Goal: Task Accomplishment & Management: Complete application form

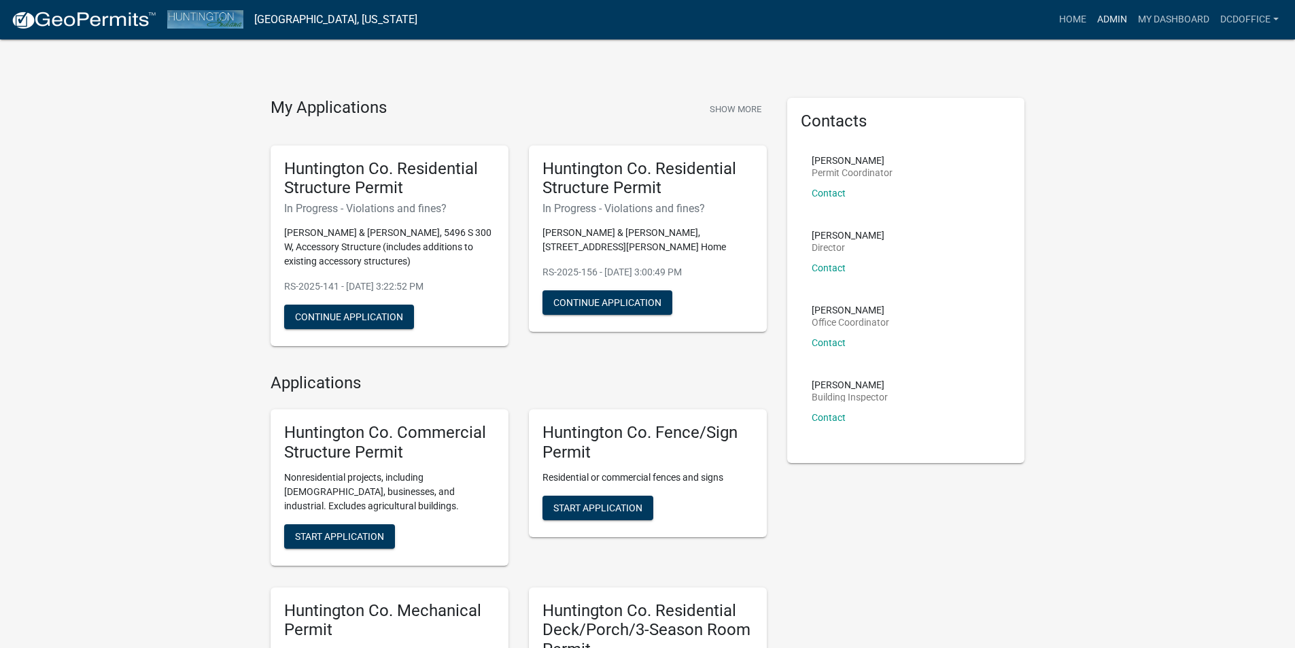
click at [1108, 12] on link "Admin" at bounding box center [1112, 20] width 41 height 26
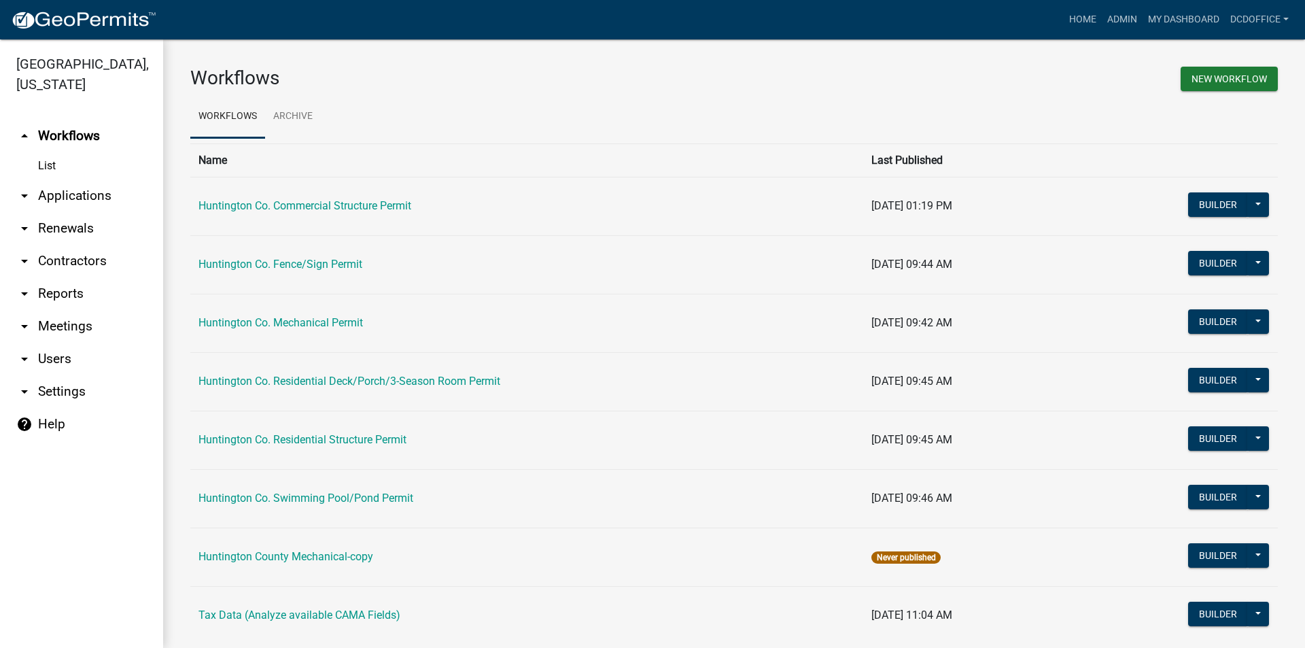
click at [75, 192] on link "arrow_drop_down Applications" at bounding box center [81, 195] width 163 height 33
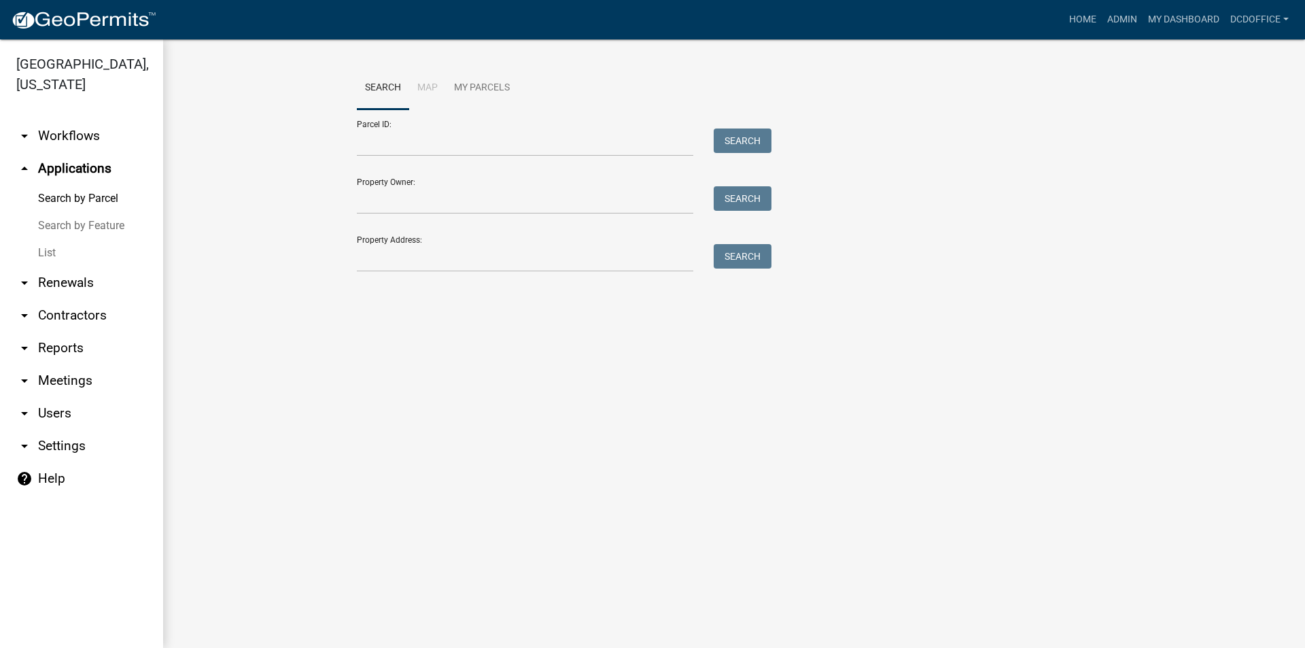
click at [52, 246] on link "List" at bounding box center [81, 252] width 163 height 27
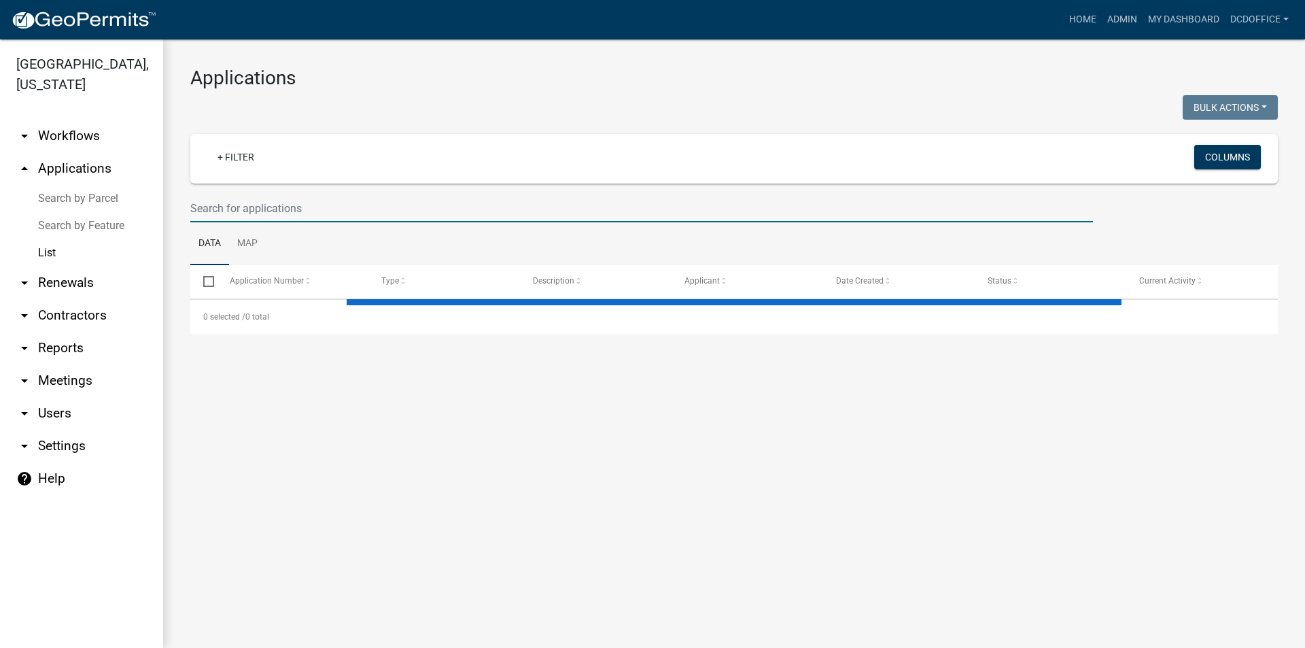
drag, startPoint x: 228, startPoint y: 211, endPoint x: 235, endPoint y: 209, distance: 7.3
click at [228, 211] on input "text" at bounding box center [641, 208] width 903 height 28
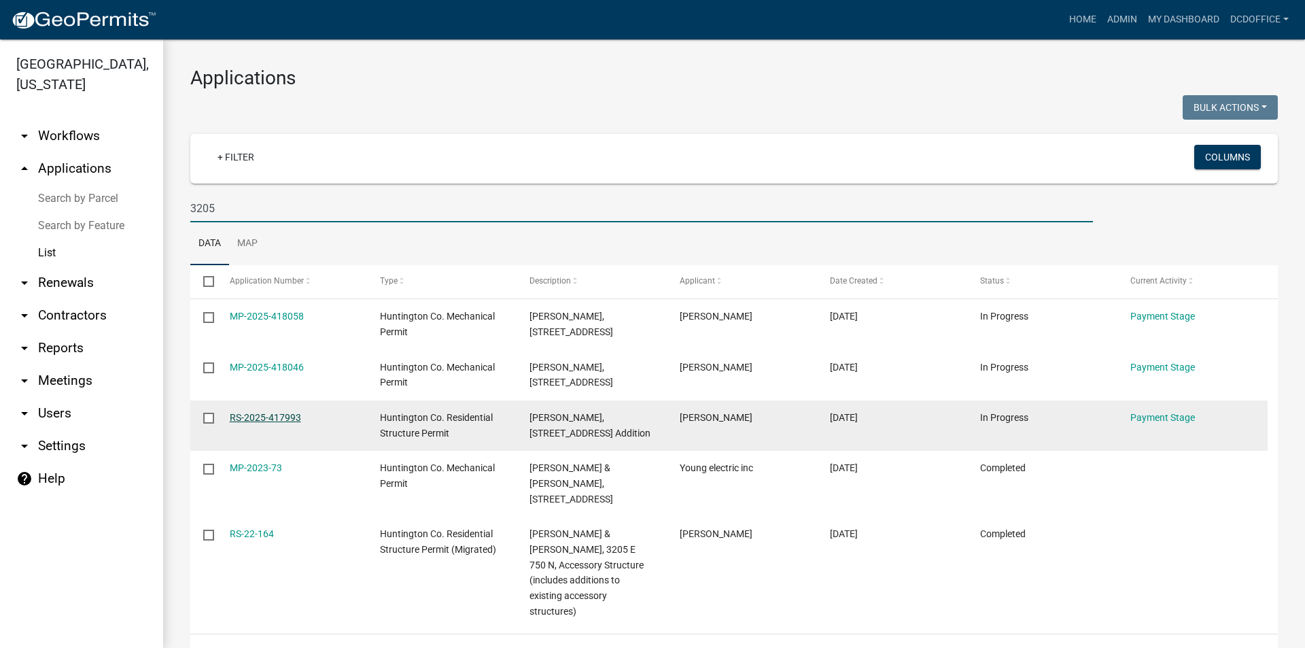
type input "3205"
click at [233, 412] on link "RS-2025-417993" at bounding box center [265, 417] width 71 height 11
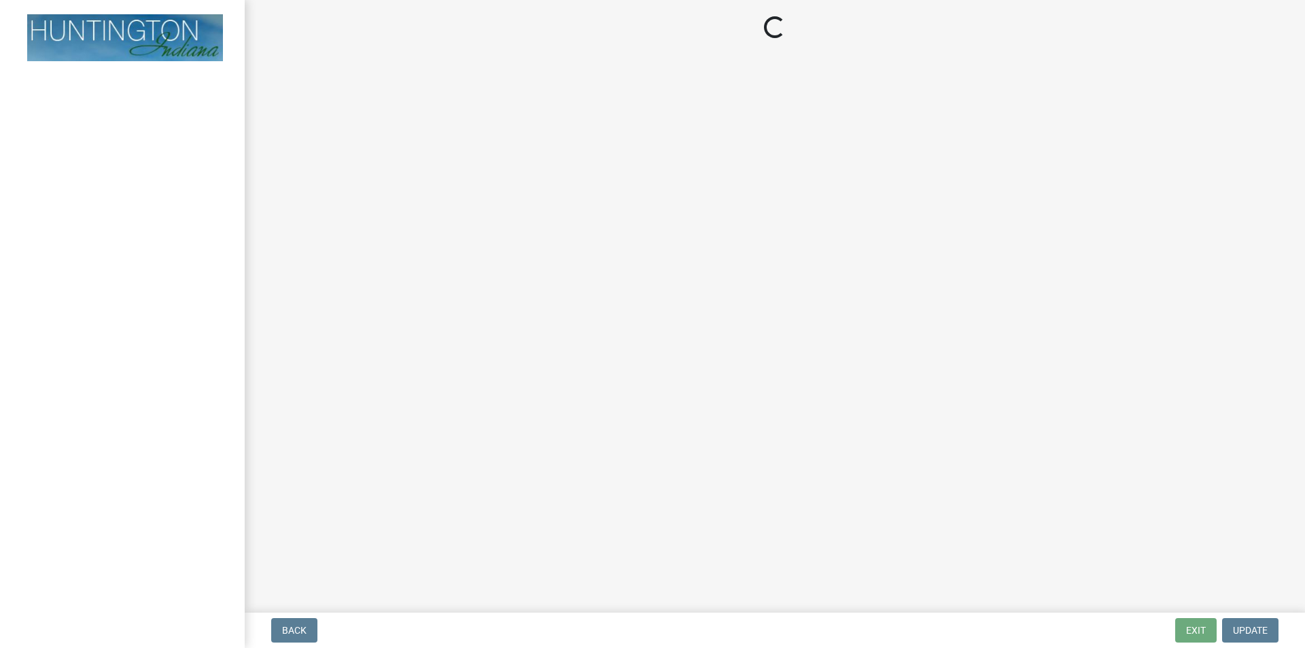
select select "3: 3"
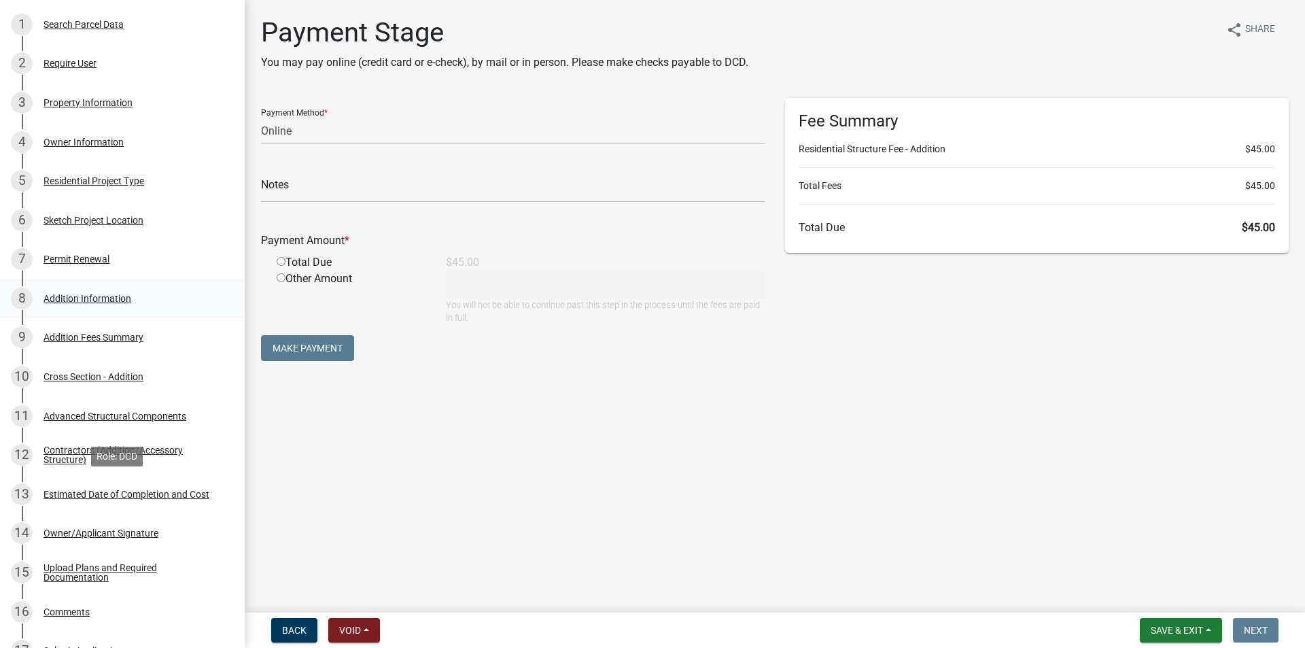
scroll to position [136, 0]
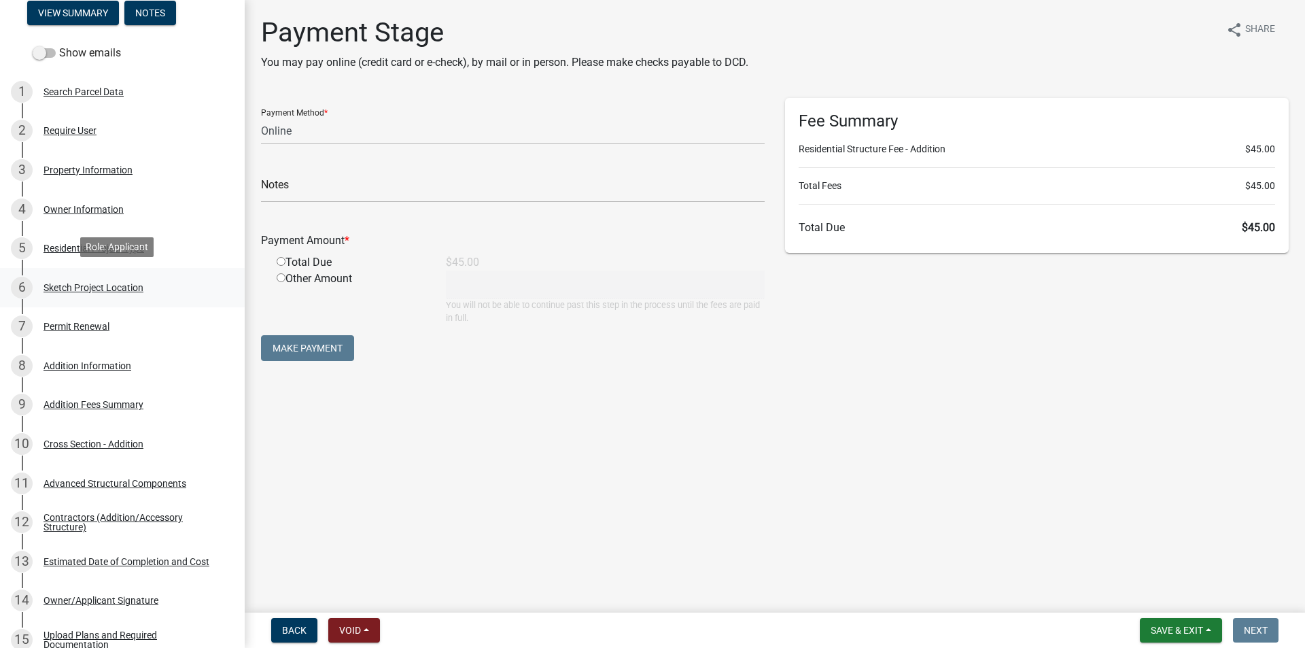
click at [69, 283] on div "Sketch Project Location" at bounding box center [93, 288] width 100 height 10
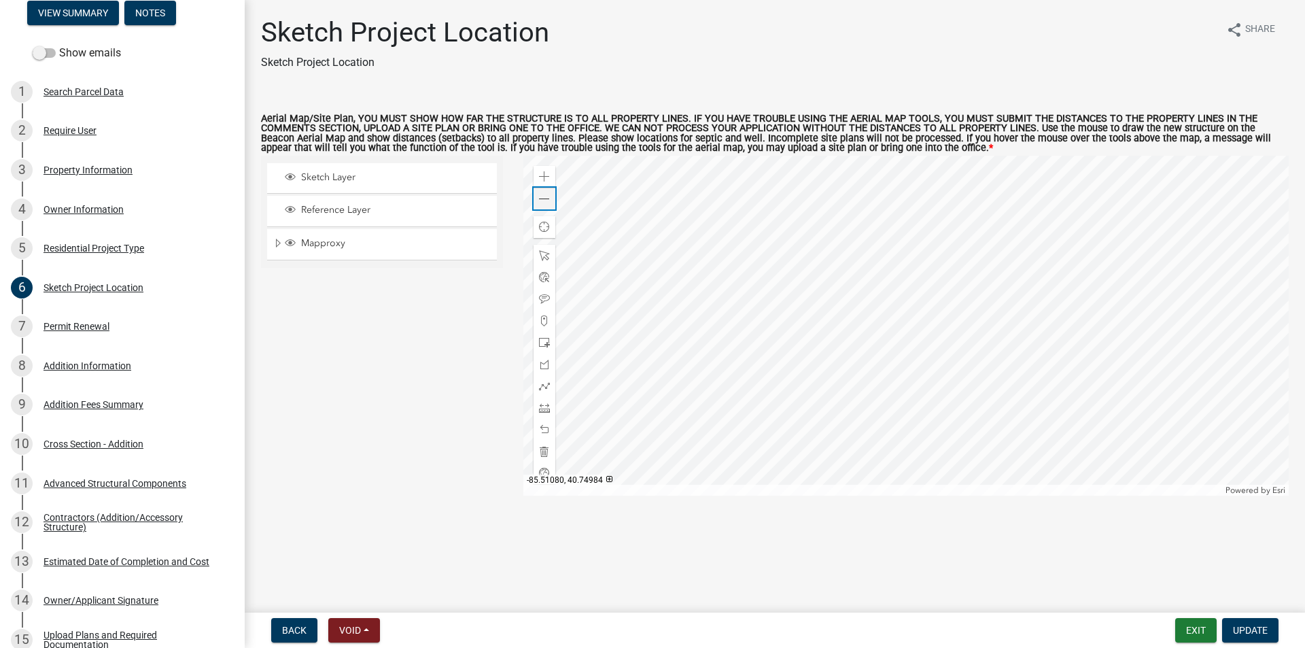
click at [552, 197] on div "Zoom out" at bounding box center [545, 199] width 22 height 22
click at [67, 361] on div "Addition Information" at bounding box center [87, 366] width 88 height 10
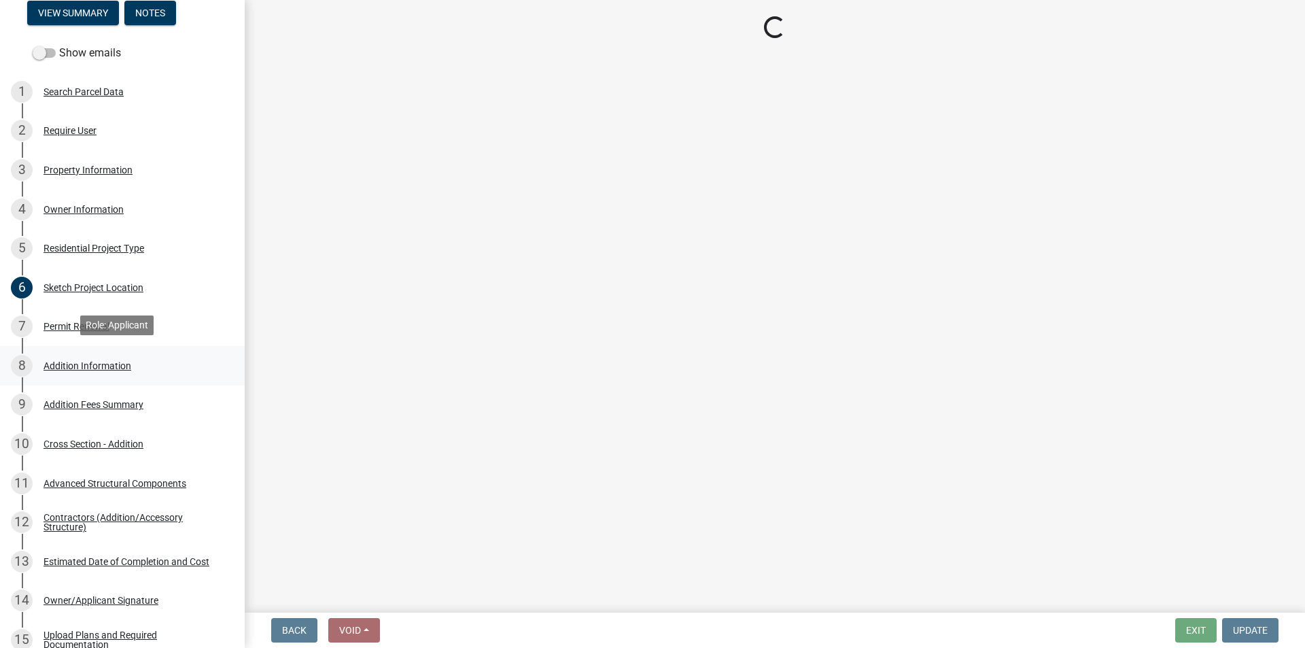
select select "08b53334-7c23-4147-8643-17c340f4b7b0"
select select "0d69502e-7684-42b5-b05f-33ce7dfc794a"
select select "6a0670d0-0cd1-4572-8a16-95fab046fab5"
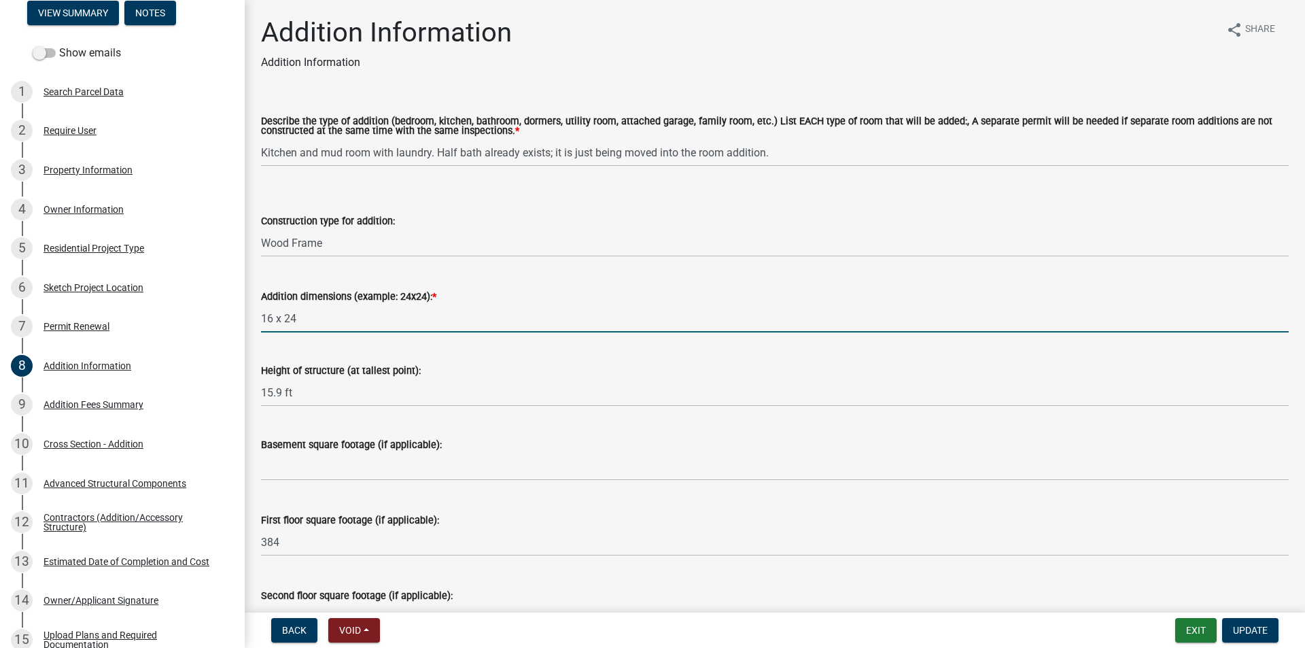
click at [273, 321] on input "16 x 24" at bounding box center [775, 318] width 1028 height 28
type input "18 x 24"
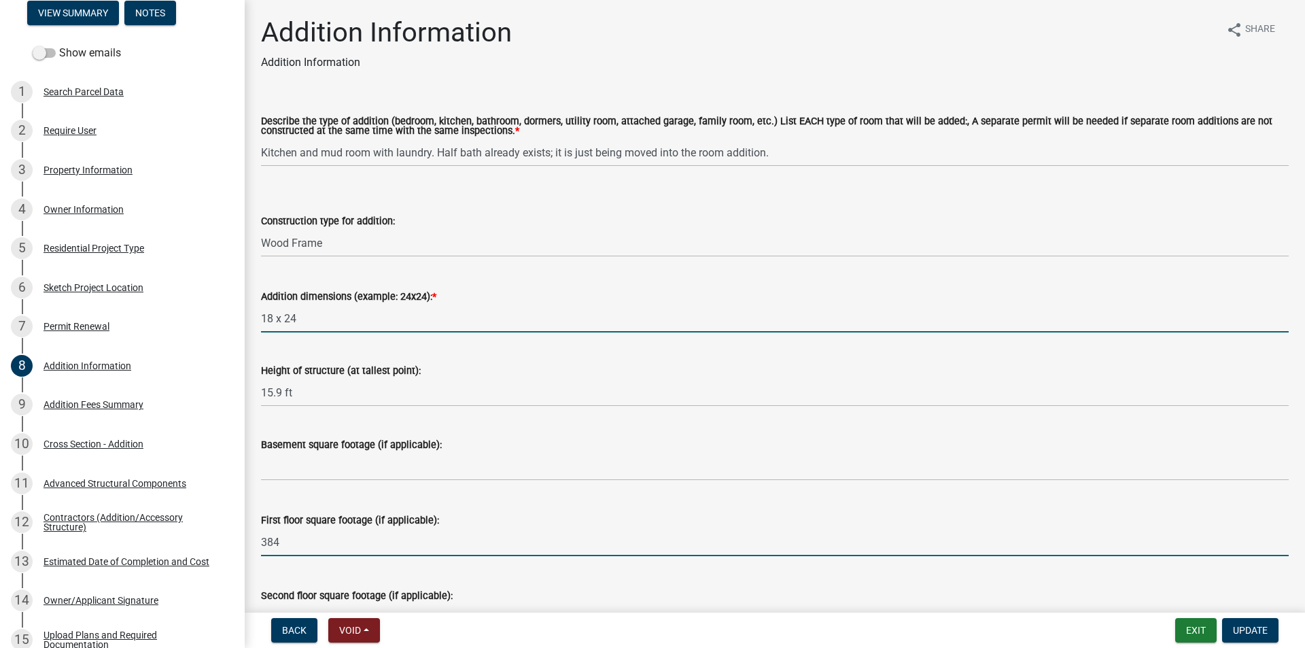
click at [385, 532] on input "384" at bounding box center [775, 542] width 1028 height 28
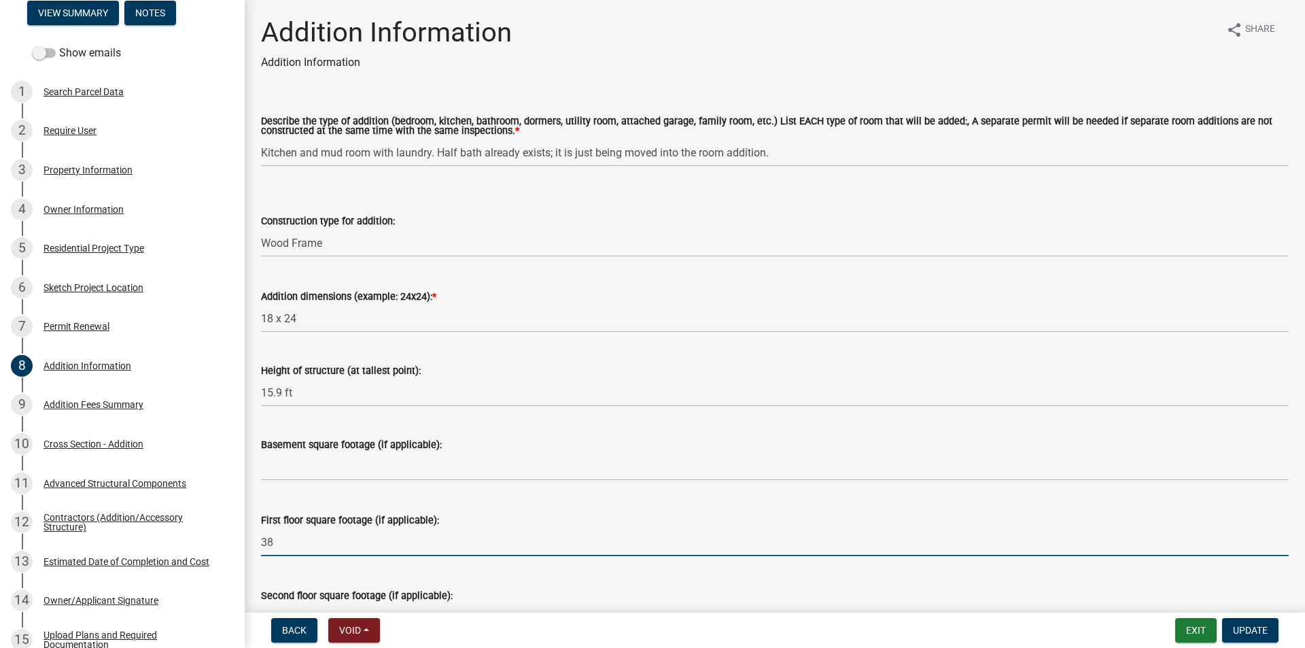
type input "3"
type input "432"
click at [1262, 628] on span "Update" at bounding box center [1250, 630] width 35 height 11
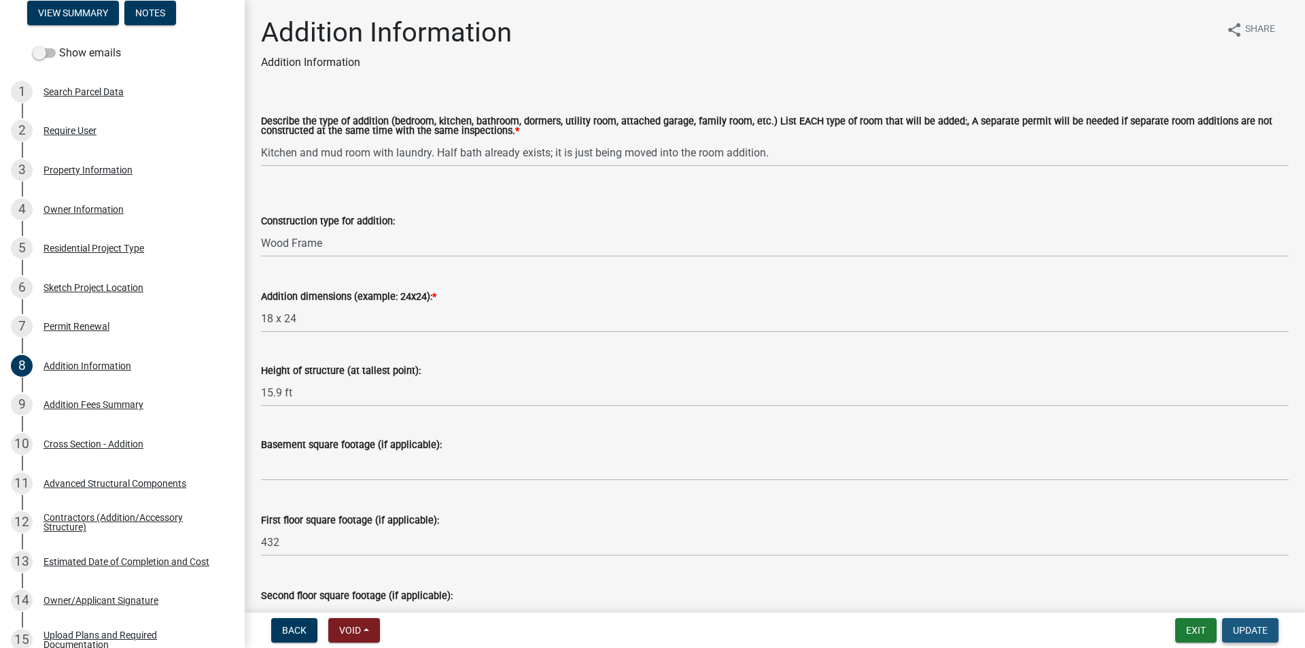
click at [1237, 632] on span "Update" at bounding box center [1250, 630] width 35 height 11
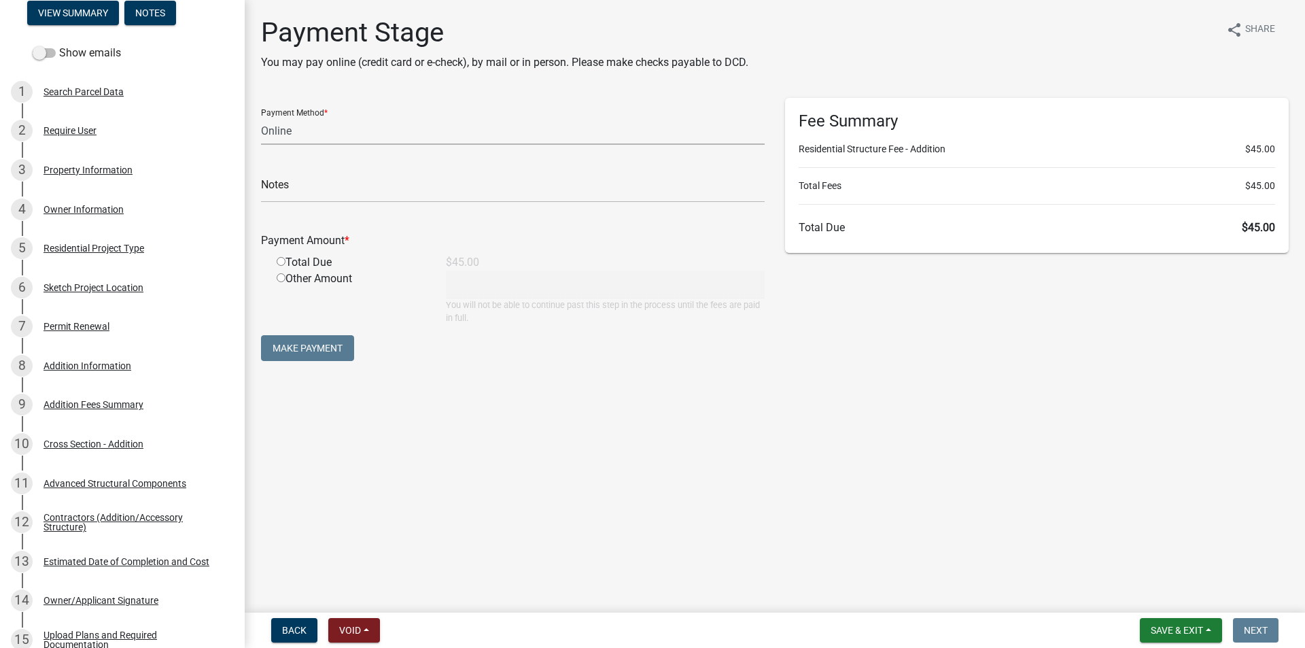
click at [273, 137] on select "Credit Card POS Check Cash Online" at bounding box center [513, 131] width 504 height 28
select select "2: 1"
click at [261, 117] on select "Credit Card POS Check Cash Online" at bounding box center [513, 131] width 504 height 28
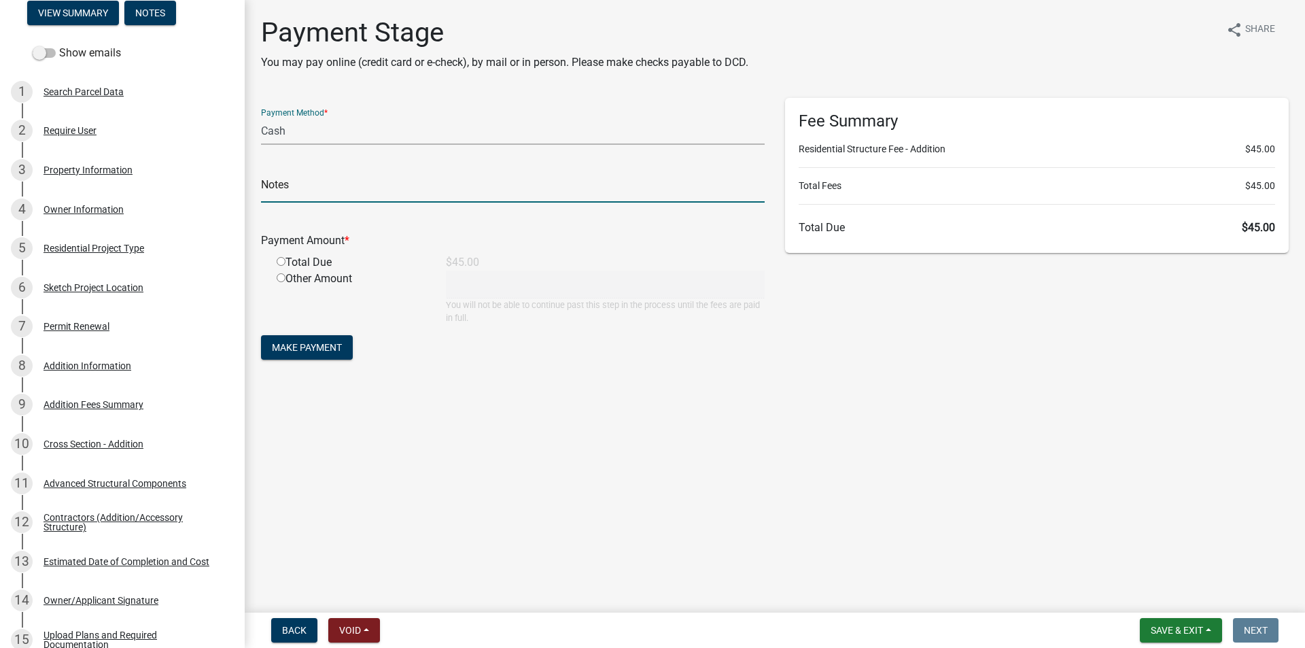
click at [281, 194] on input "text" at bounding box center [513, 189] width 504 height 28
type input "367667"
click at [285, 265] on input "radio" at bounding box center [281, 261] width 9 height 9
radio input "true"
type input "45"
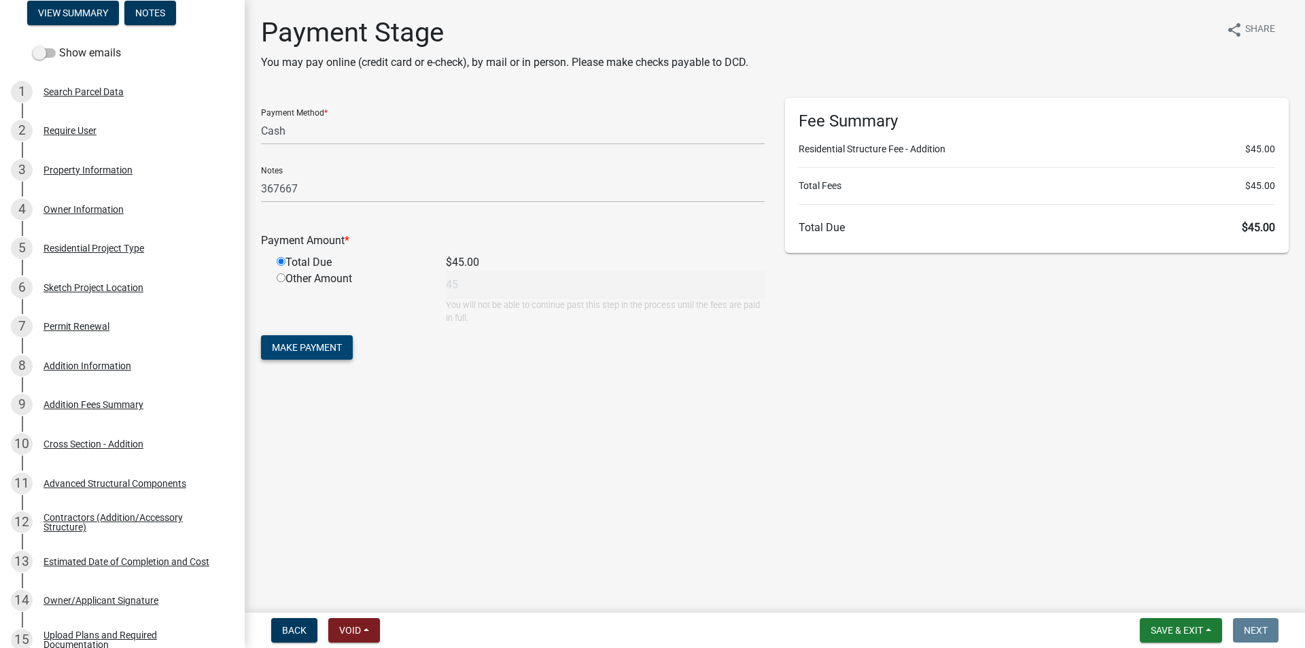
click at [284, 342] on span "Make Payment" at bounding box center [307, 347] width 70 height 11
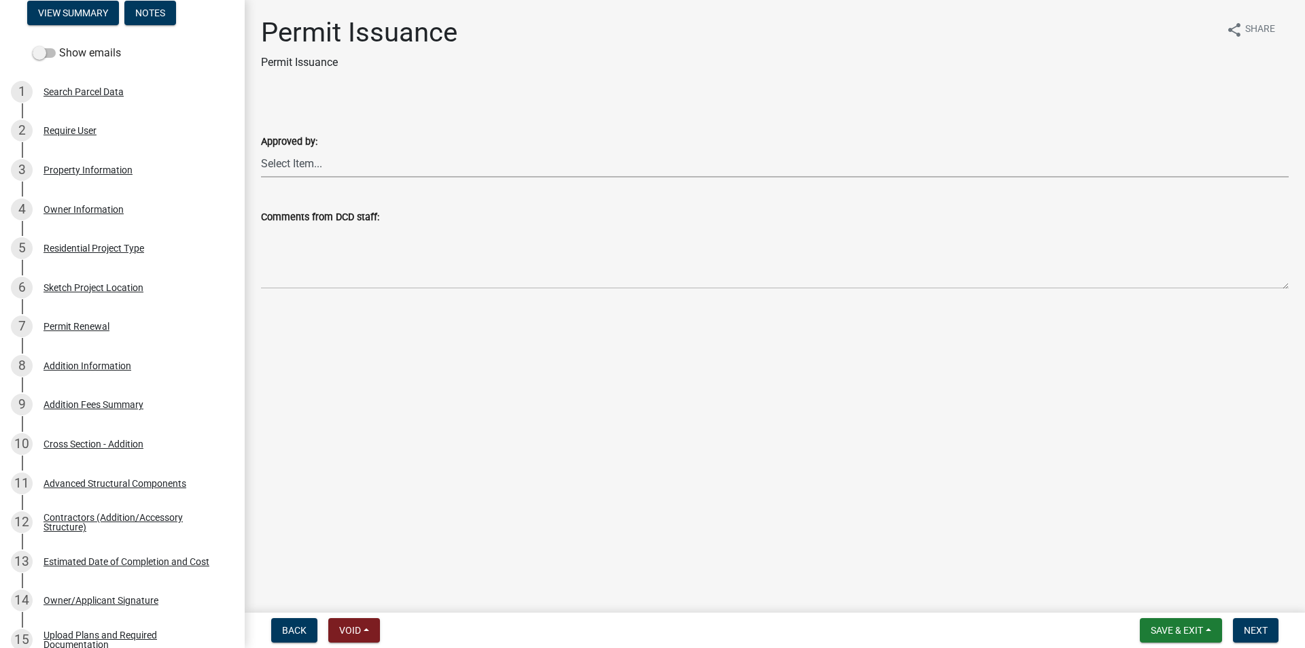
click at [286, 162] on select "Select Item... [PERSON_NAME] [PERSON_NAME] [PERSON_NAME] [PERSON_NAME]" at bounding box center [775, 164] width 1028 height 28
click at [261, 150] on select "Select Item... [PERSON_NAME] [PERSON_NAME] [PERSON_NAME] [PERSON_NAME]" at bounding box center [775, 164] width 1028 height 28
select select "cc8bb435-ea07-44aa-b5a4-aff1abb1e5ec"
click at [1240, 629] on button "Next" at bounding box center [1256, 630] width 46 height 24
click at [1234, 635] on button "Next" at bounding box center [1256, 630] width 46 height 24
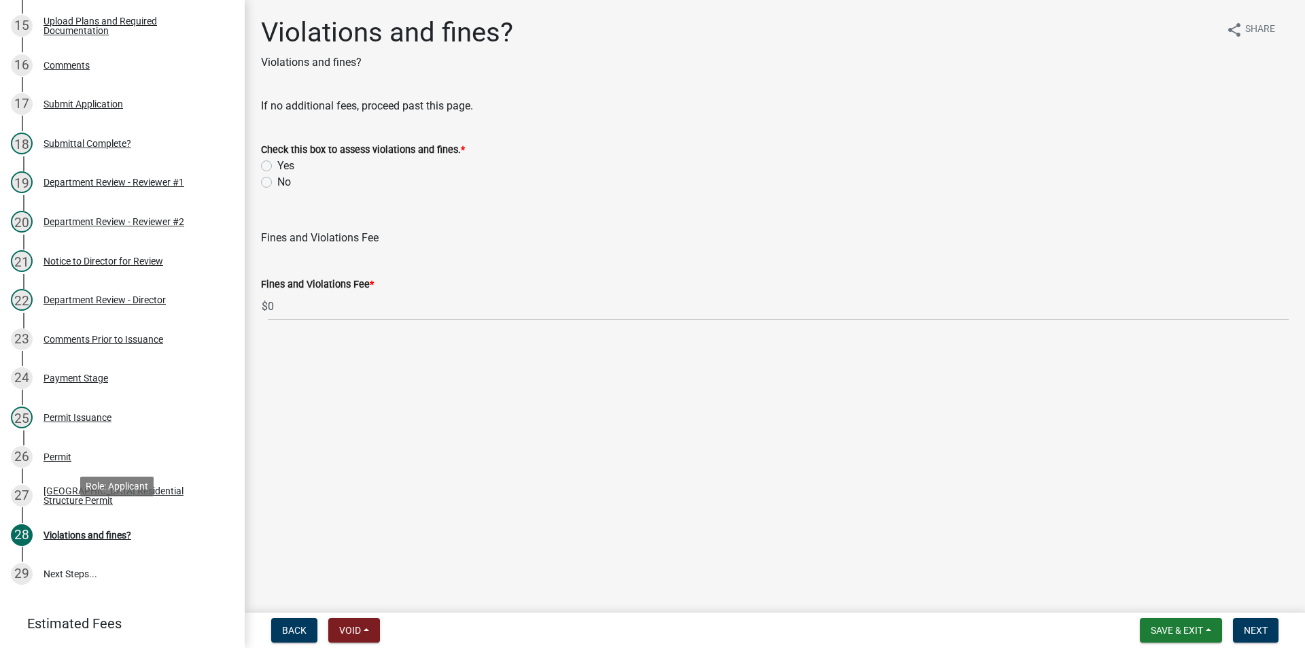
scroll to position [829, 0]
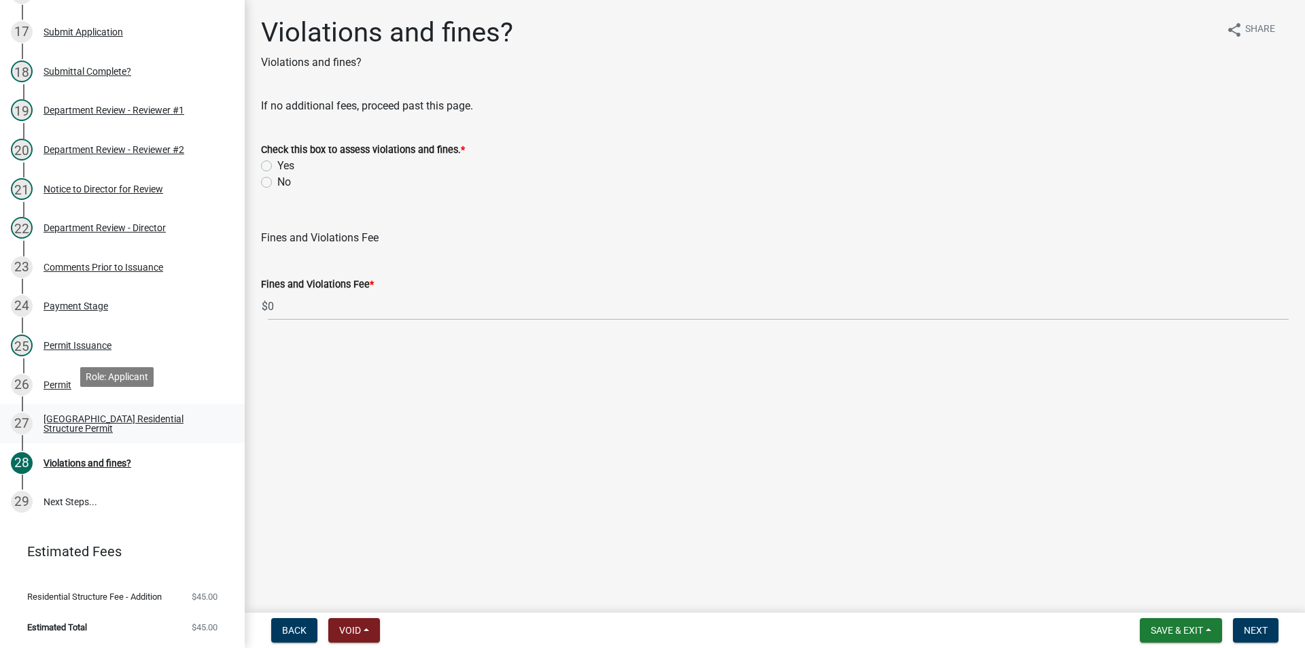
click at [77, 414] on div "[GEOGRAPHIC_DATA] Residential Structure Permit" at bounding box center [132, 423] width 179 height 19
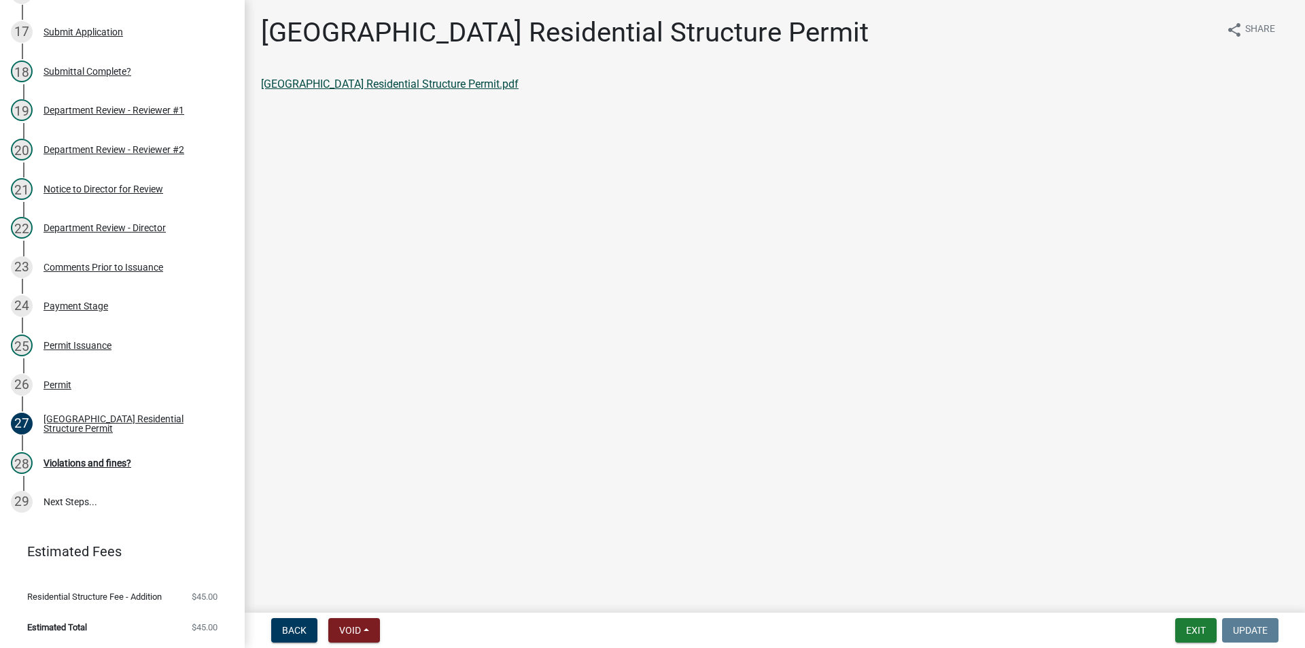
click at [416, 87] on link "[GEOGRAPHIC_DATA] Residential Structure Permit.pdf" at bounding box center [390, 83] width 258 height 13
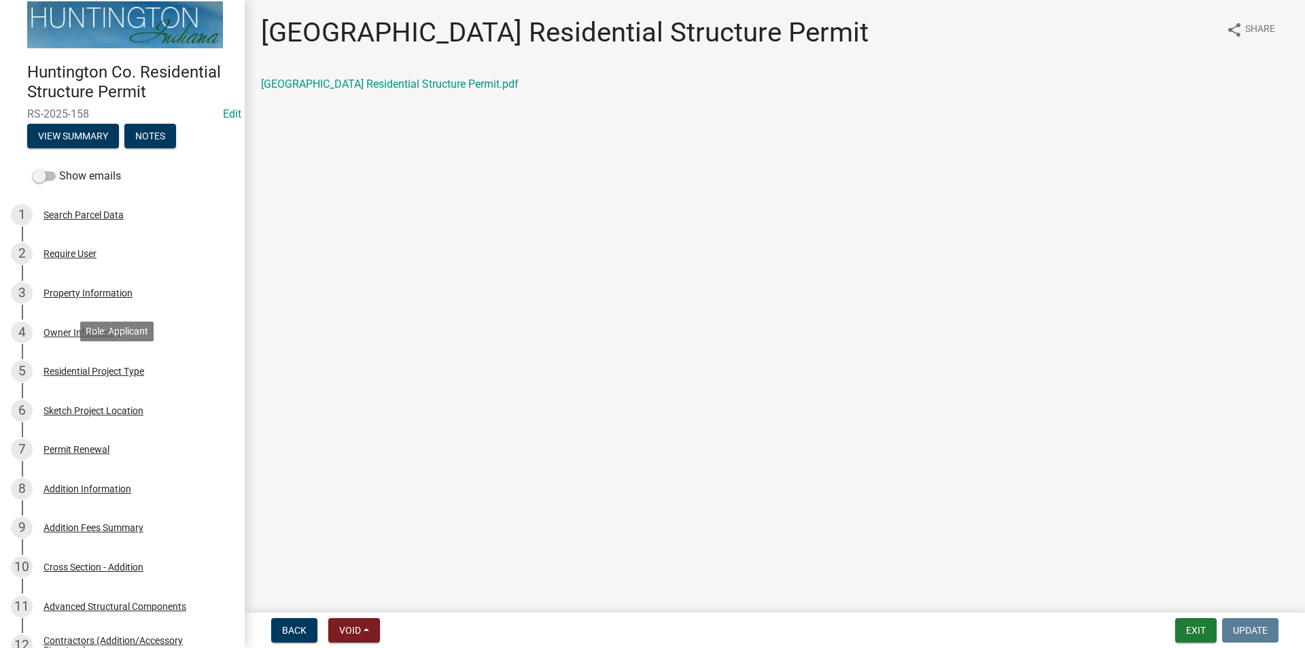
scroll to position [0, 0]
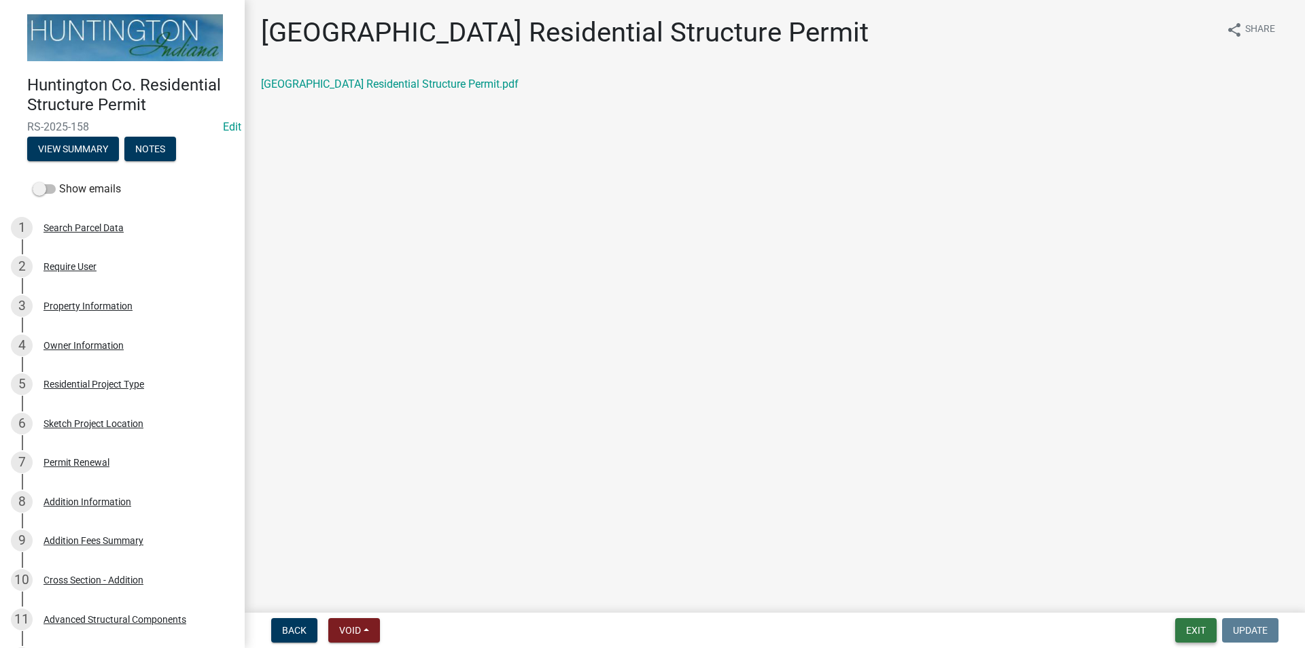
click at [1189, 626] on button "Exit" at bounding box center [1195, 630] width 41 height 24
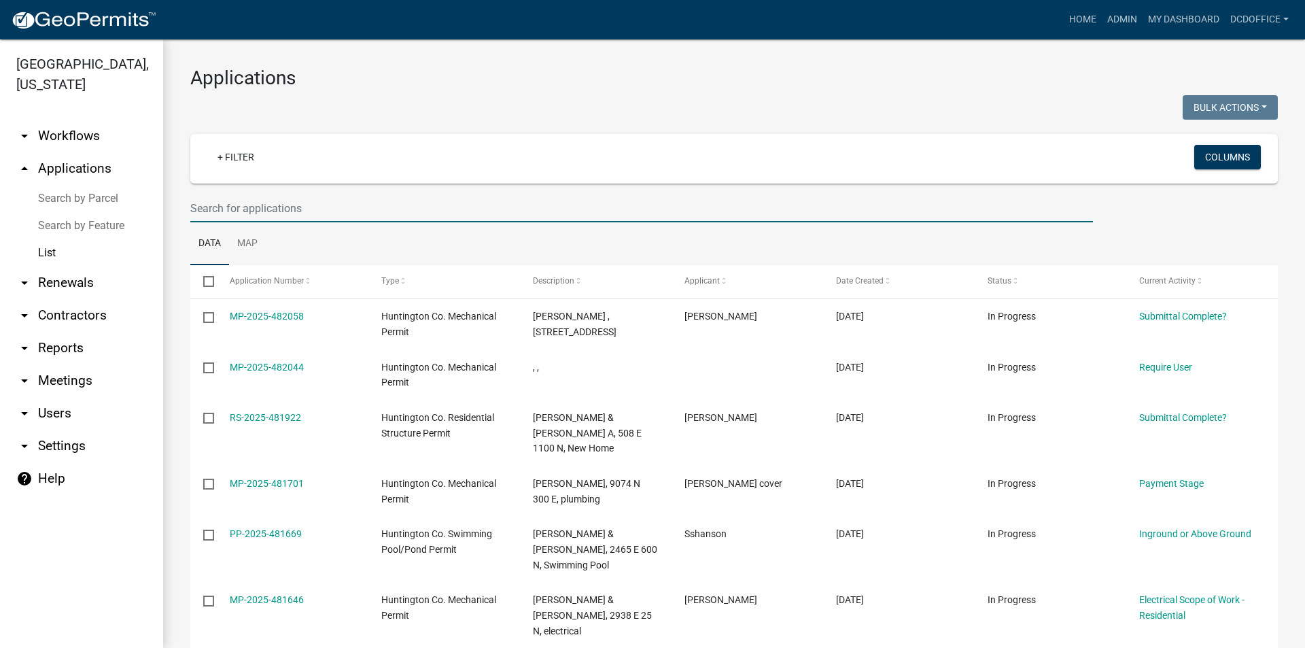
click at [247, 201] on input "text" at bounding box center [641, 208] width 903 height 28
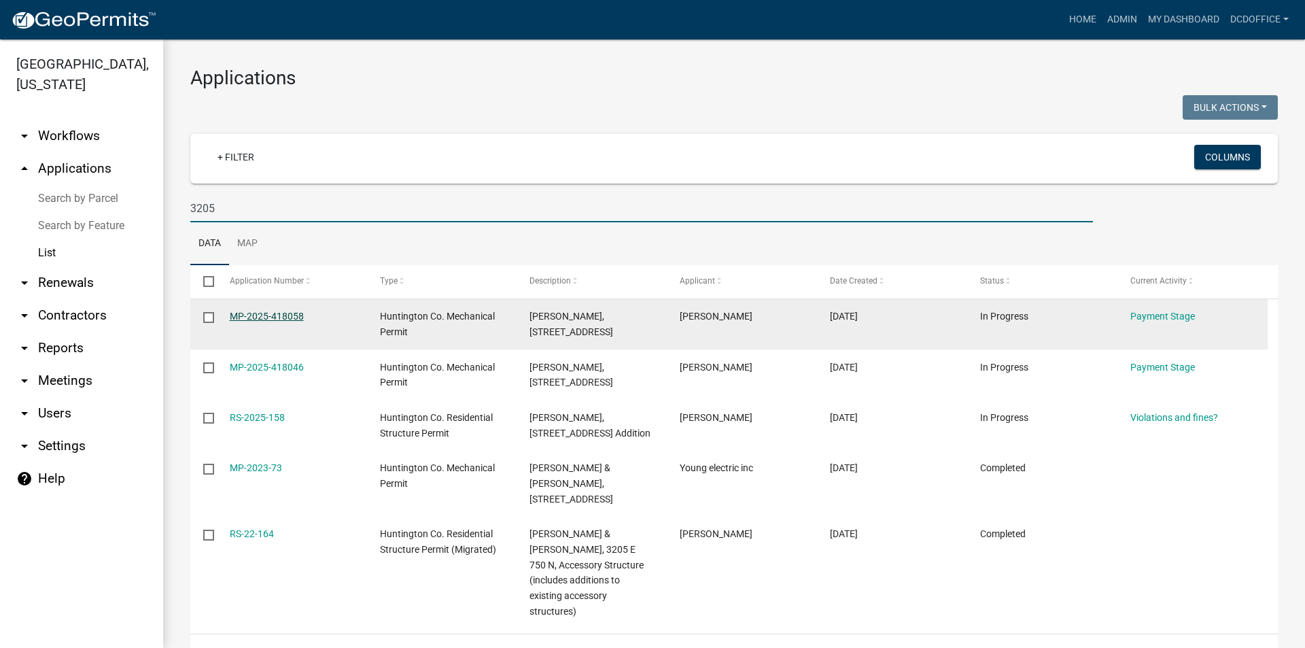
type input "3205"
click at [243, 311] on link "MP-2025-418058" at bounding box center [267, 316] width 74 height 11
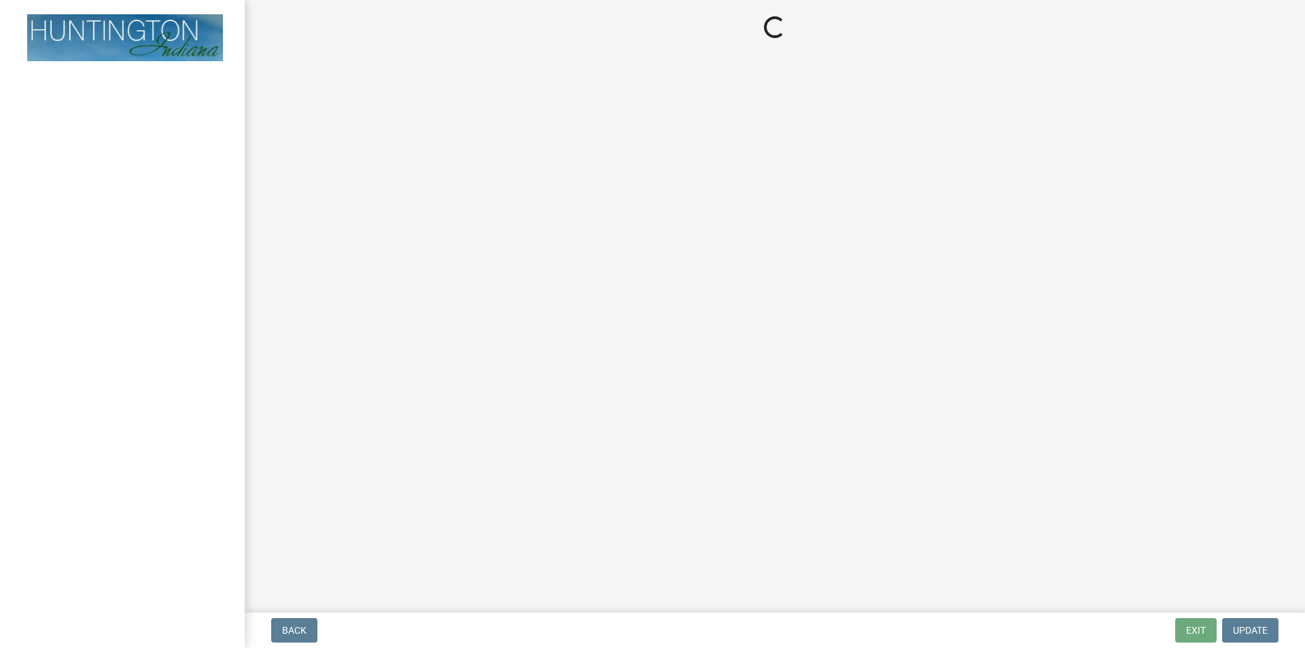
select select "3: 3"
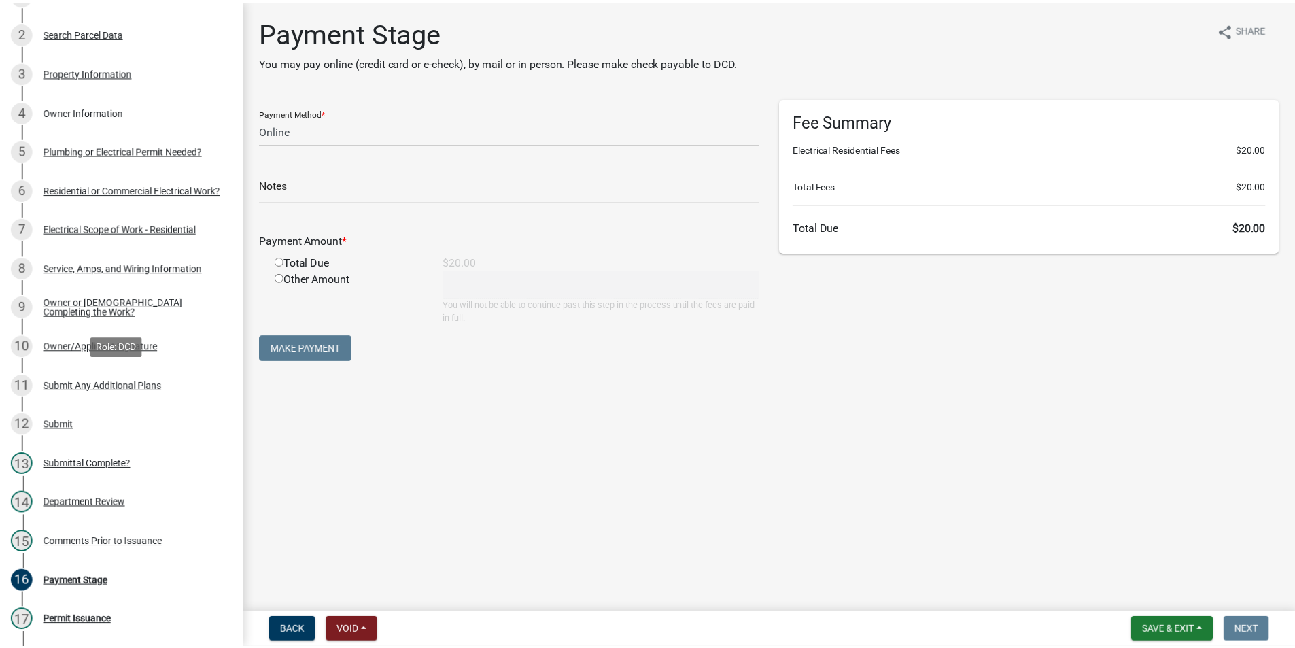
scroll to position [467, 0]
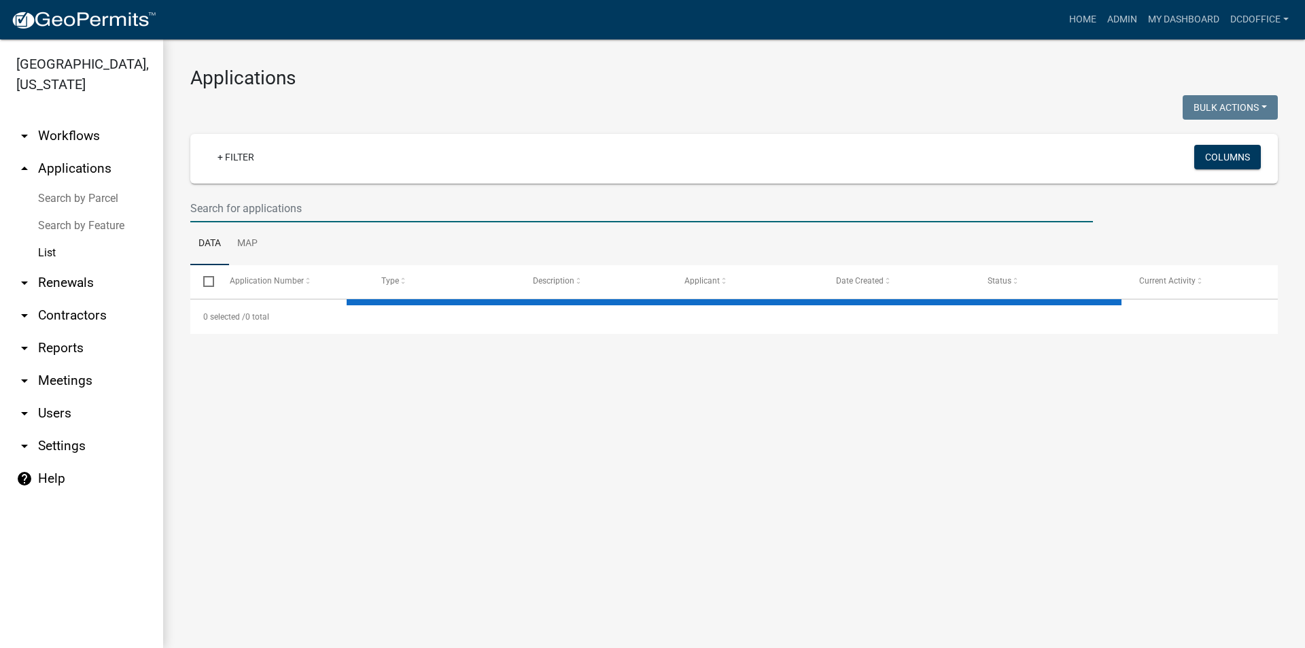
click at [278, 203] on input "text" at bounding box center [641, 208] width 903 height 28
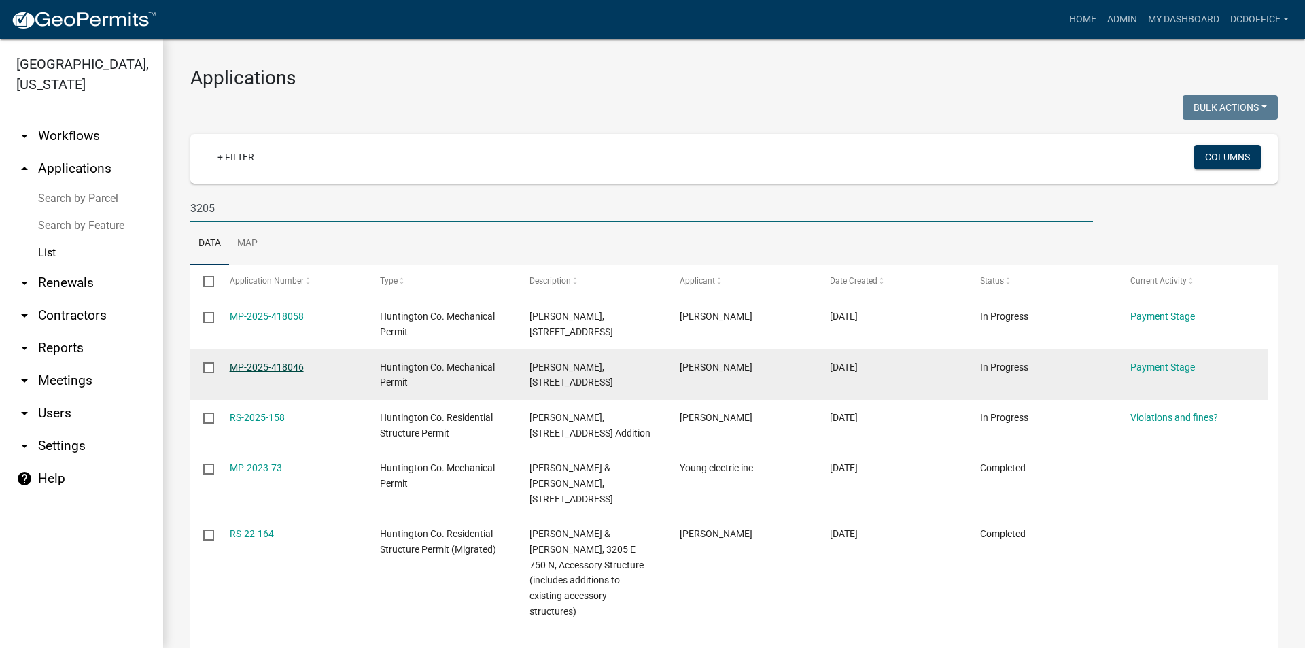
type input "3205"
click at [245, 366] on link "MP-2025-418046" at bounding box center [267, 367] width 74 height 11
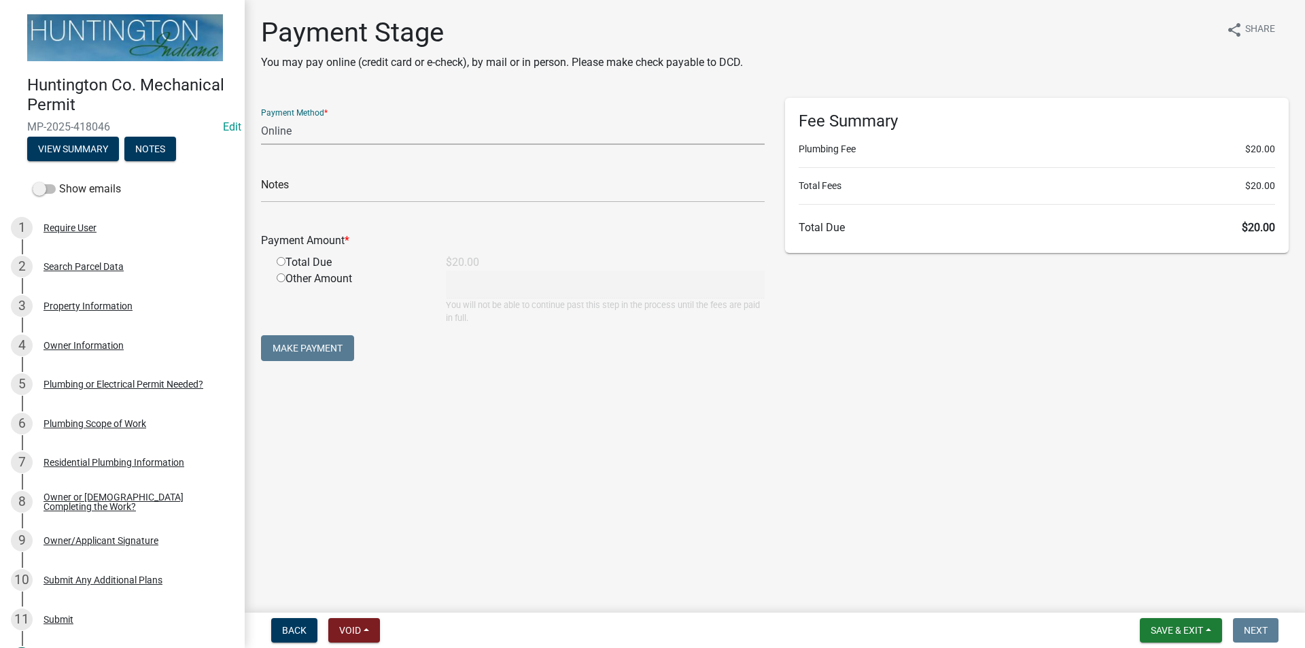
click at [292, 134] on select "Credit Card POS Check Cash Online" at bounding box center [513, 131] width 504 height 28
select select "2: 1"
click at [261, 117] on select "Credit Card POS Check Cash Online" at bounding box center [513, 131] width 504 height 28
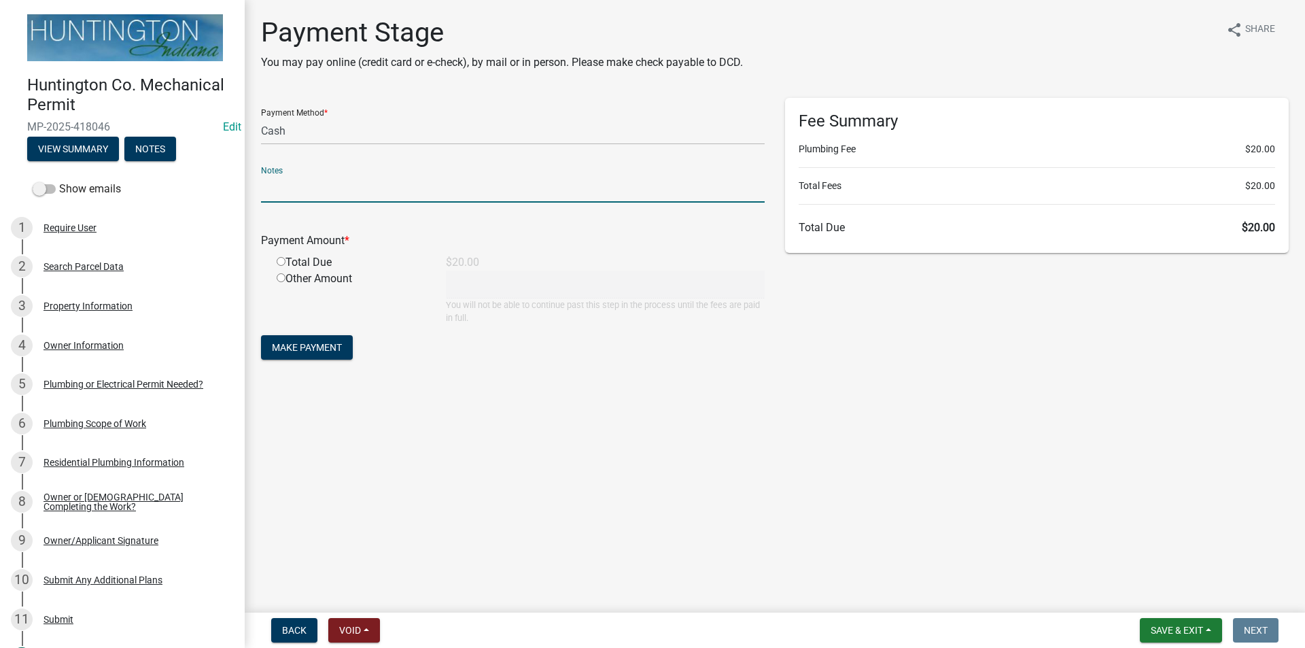
click at [277, 179] on input "text" at bounding box center [513, 189] width 504 height 28
type input "36738"
click at [282, 263] on input "radio" at bounding box center [281, 261] width 9 height 9
radio input "true"
type input "20"
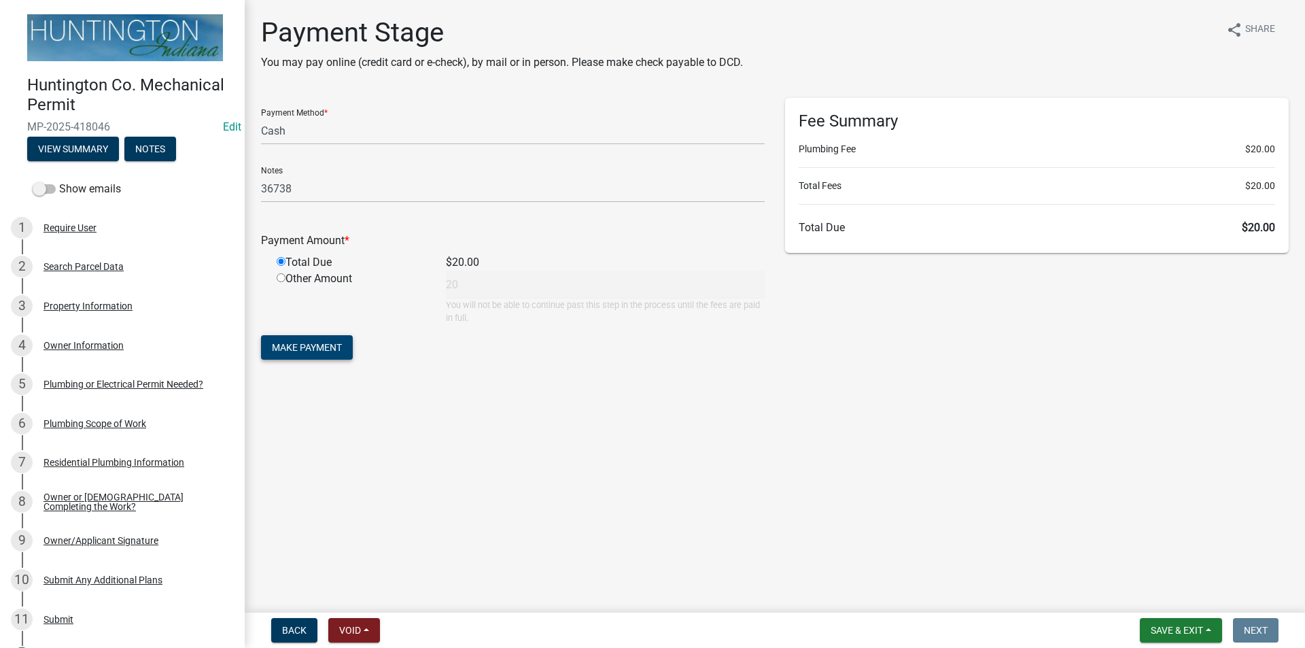
click at [297, 345] on span "Make Payment" at bounding box center [307, 347] width 70 height 11
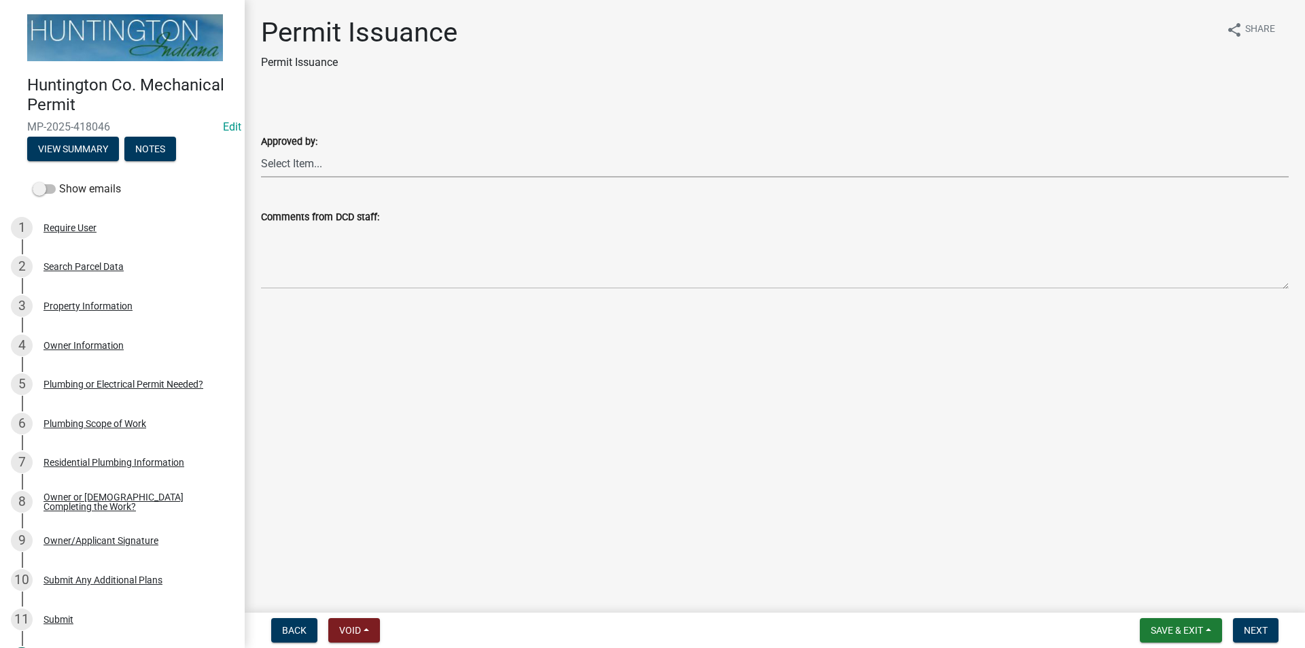
click at [270, 164] on select "Select Item... [PERSON_NAME] [PERSON_NAME] [PERSON_NAME] [PERSON_NAME]" at bounding box center [775, 164] width 1028 height 28
click at [261, 150] on select "Select Item... [PERSON_NAME] [PERSON_NAME] [PERSON_NAME] [PERSON_NAME]" at bounding box center [775, 164] width 1028 height 28
select select "0ac14b4a-58a8-44ed-8576-6ffdb9d3932f"
click at [1262, 623] on button "Next" at bounding box center [1256, 630] width 46 height 24
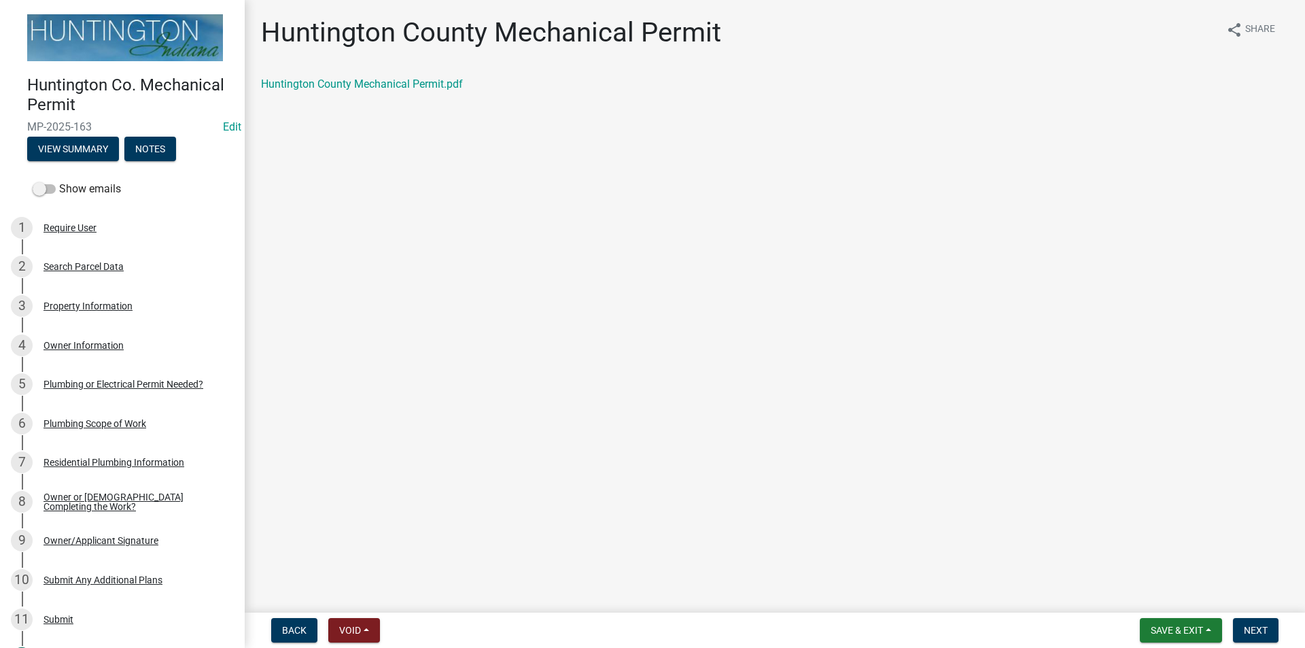
click at [349, 93] on div "Huntington County Mechanical Permit.pdf" at bounding box center [775, 89] width 1048 height 27
click at [347, 83] on link "Huntington County Mechanical Permit.pdf" at bounding box center [362, 83] width 202 height 13
click at [1274, 633] on button "Next" at bounding box center [1256, 630] width 46 height 24
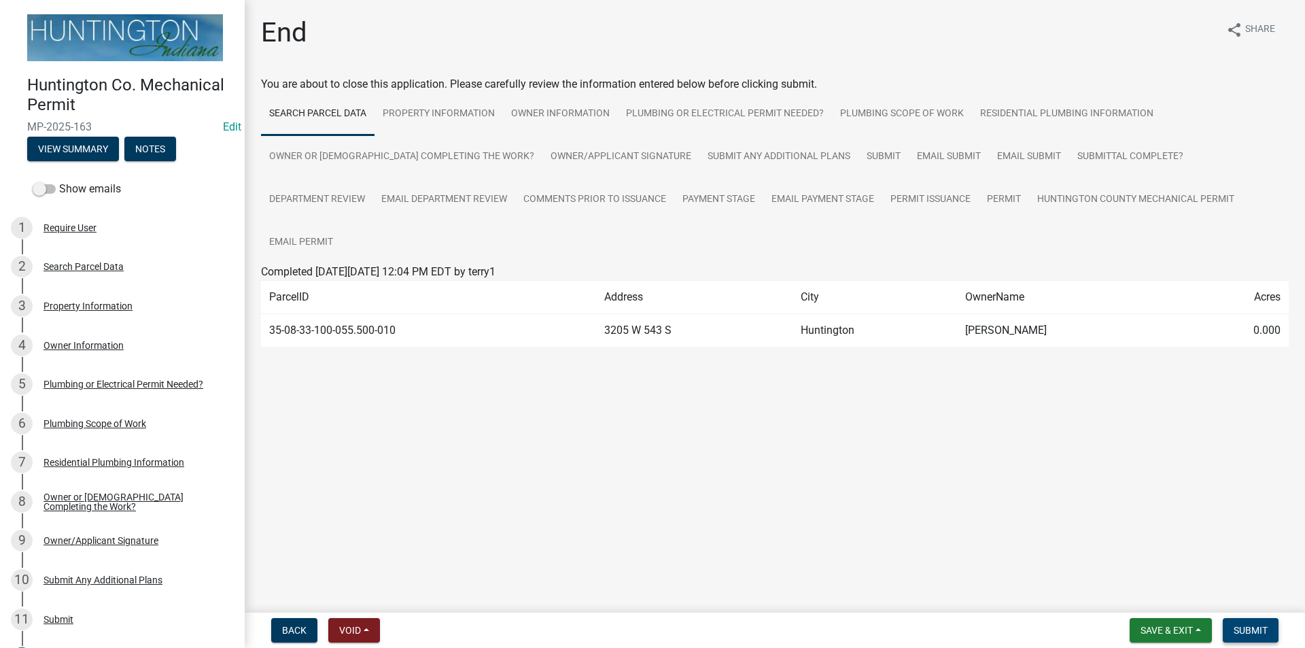
click at [1274, 633] on button "Submit" at bounding box center [1251, 630] width 56 height 24
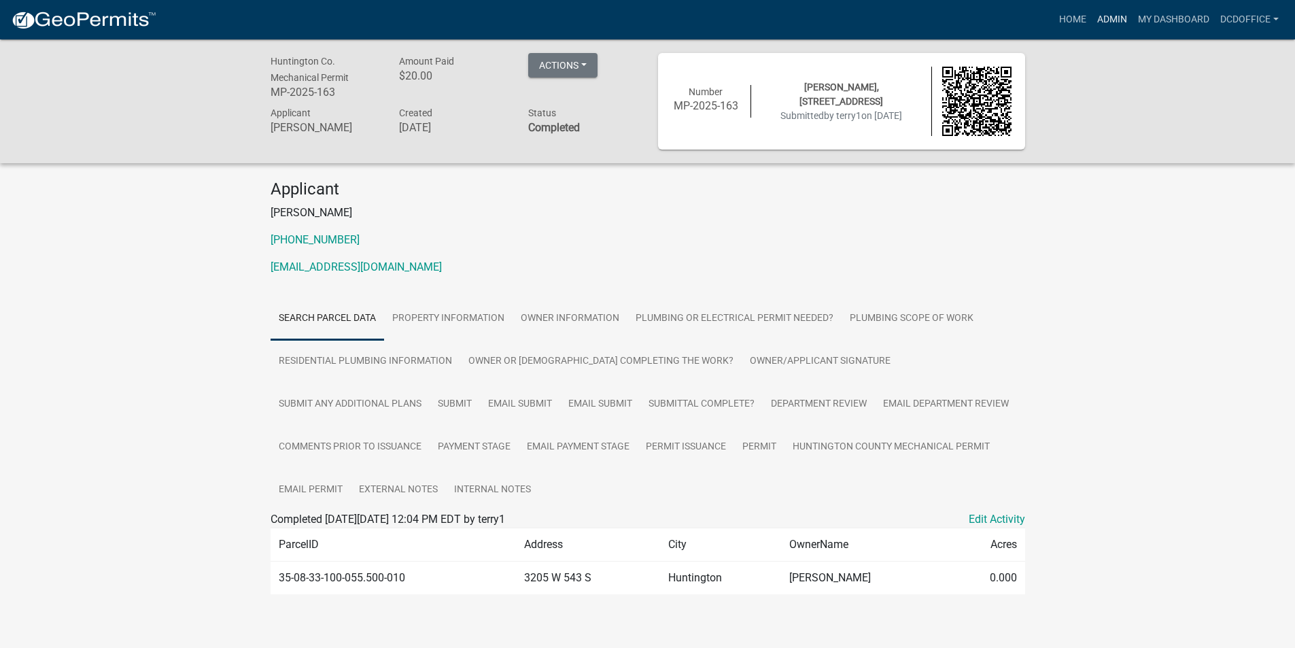
click at [1108, 14] on link "Admin" at bounding box center [1112, 20] width 41 height 26
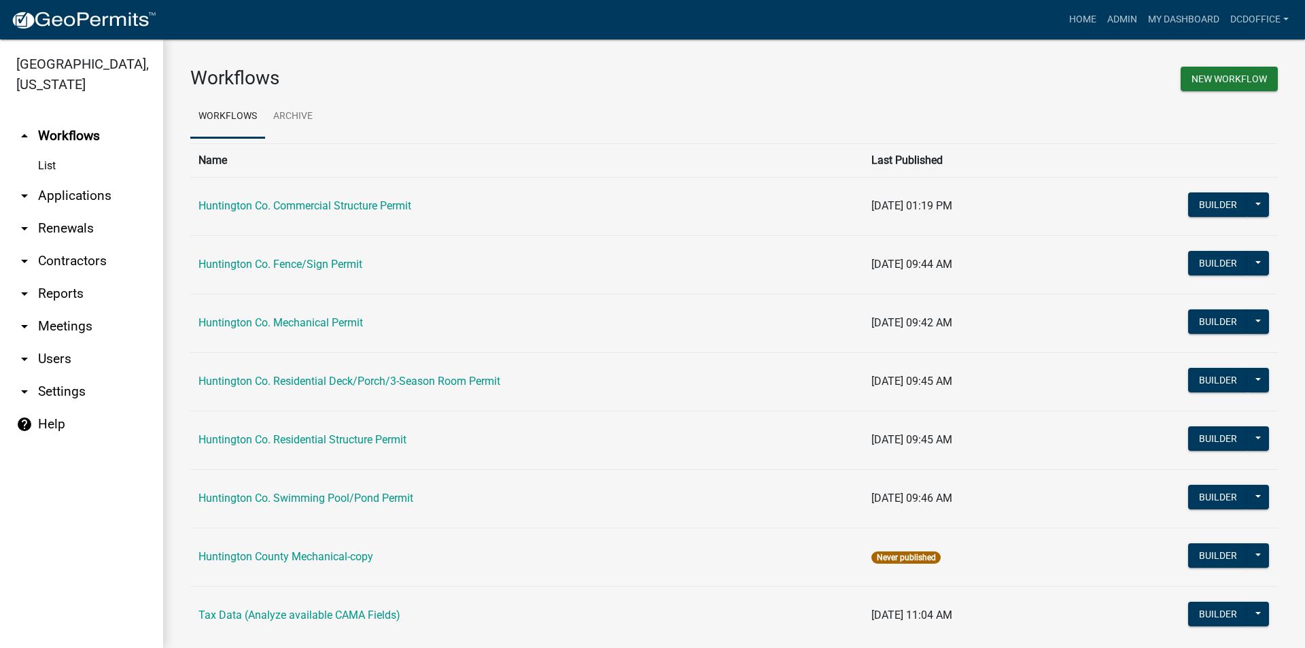
click at [86, 190] on link "arrow_drop_down Applications" at bounding box center [81, 195] width 163 height 33
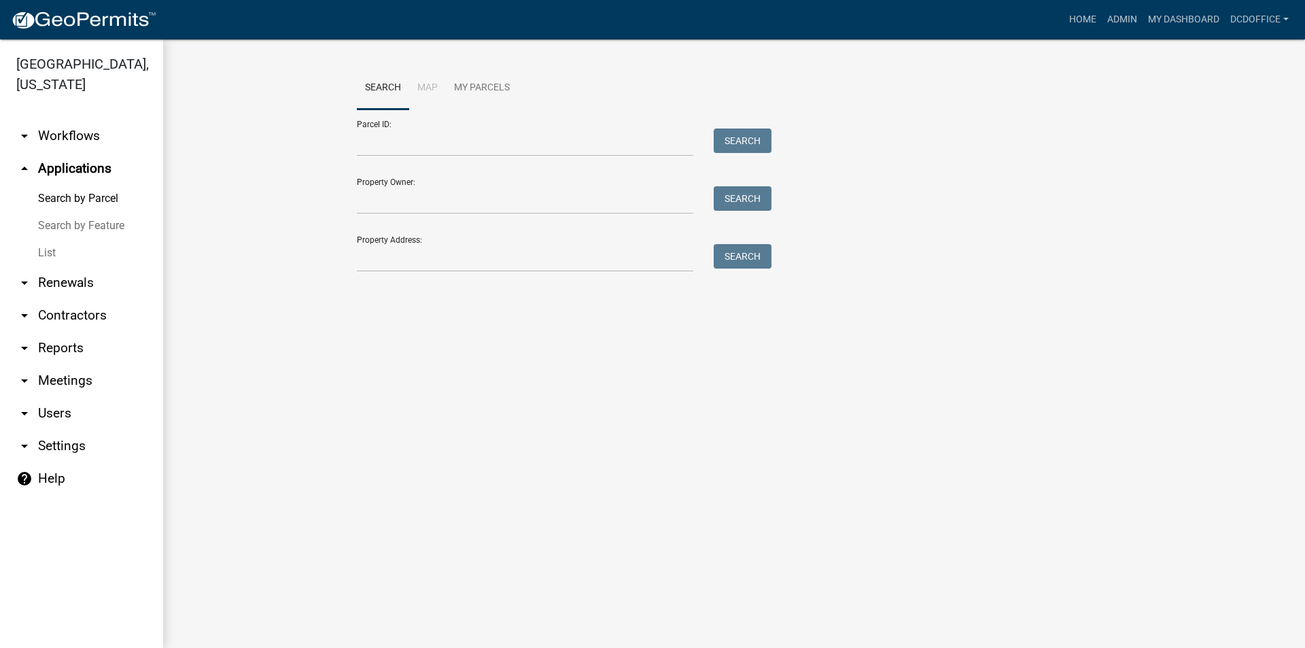
click at [60, 244] on link "List" at bounding box center [81, 252] width 163 height 27
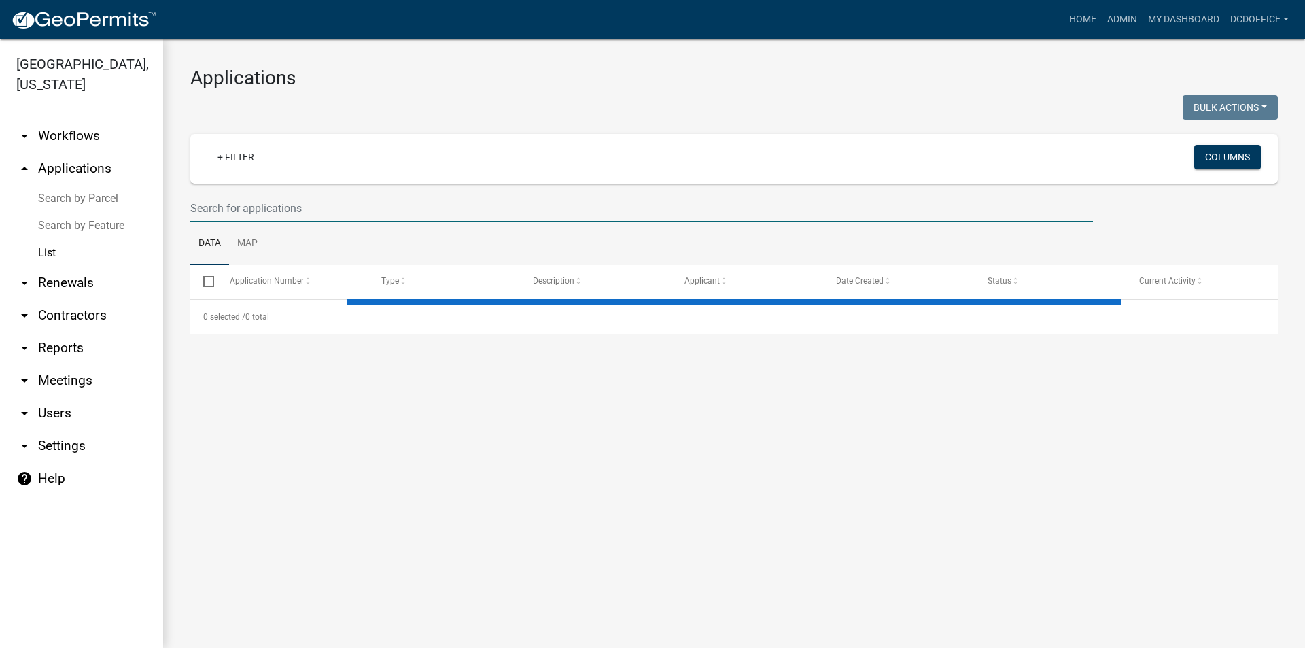
click at [338, 219] on input "text" at bounding box center [641, 208] width 903 height 28
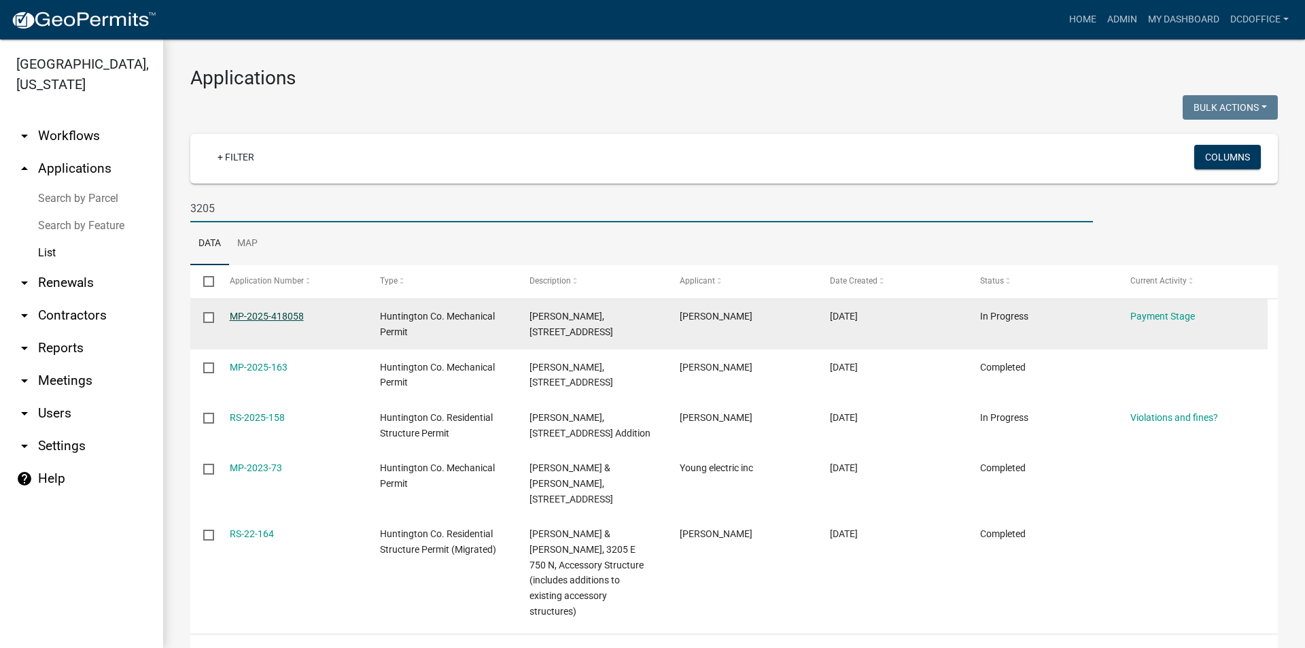
type input "3205"
click at [244, 314] on link "MP-2025-418058" at bounding box center [267, 316] width 74 height 11
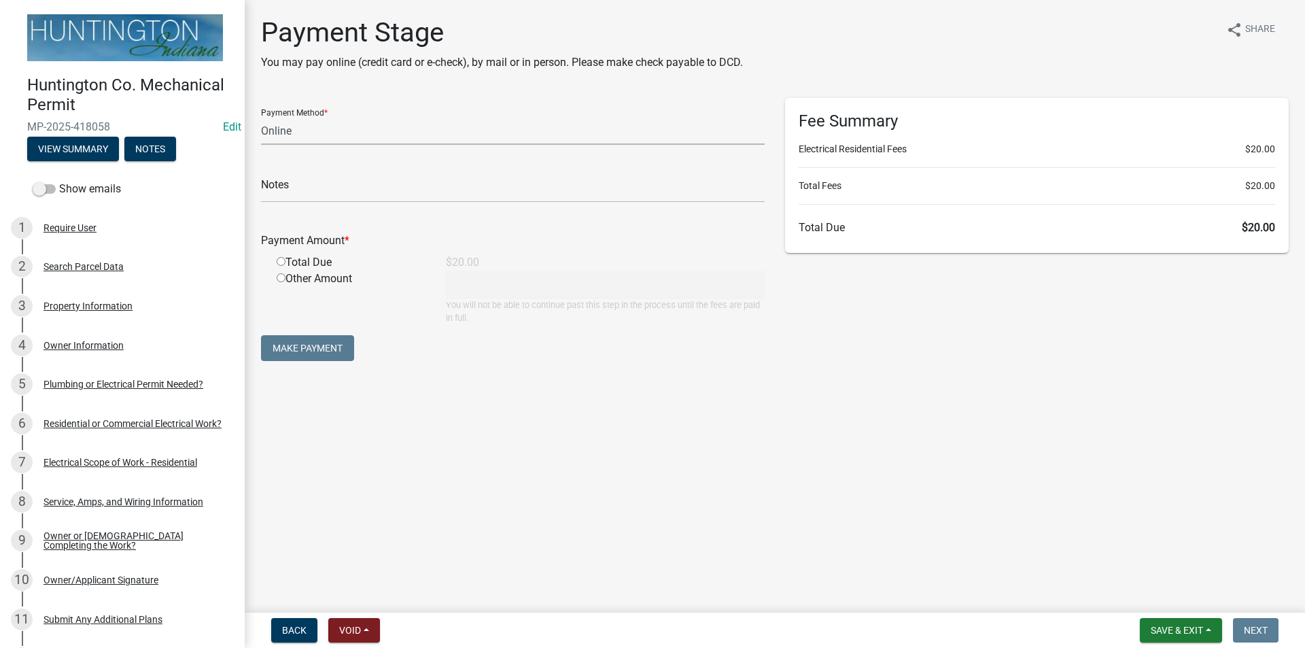
click at [326, 129] on select "Credit Card POS Check Cash Online" at bounding box center [513, 131] width 504 height 28
select select "2: 1"
click at [261, 117] on select "Credit Card POS Check Cash Online" at bounding box center [513, 131] width 504 height 28
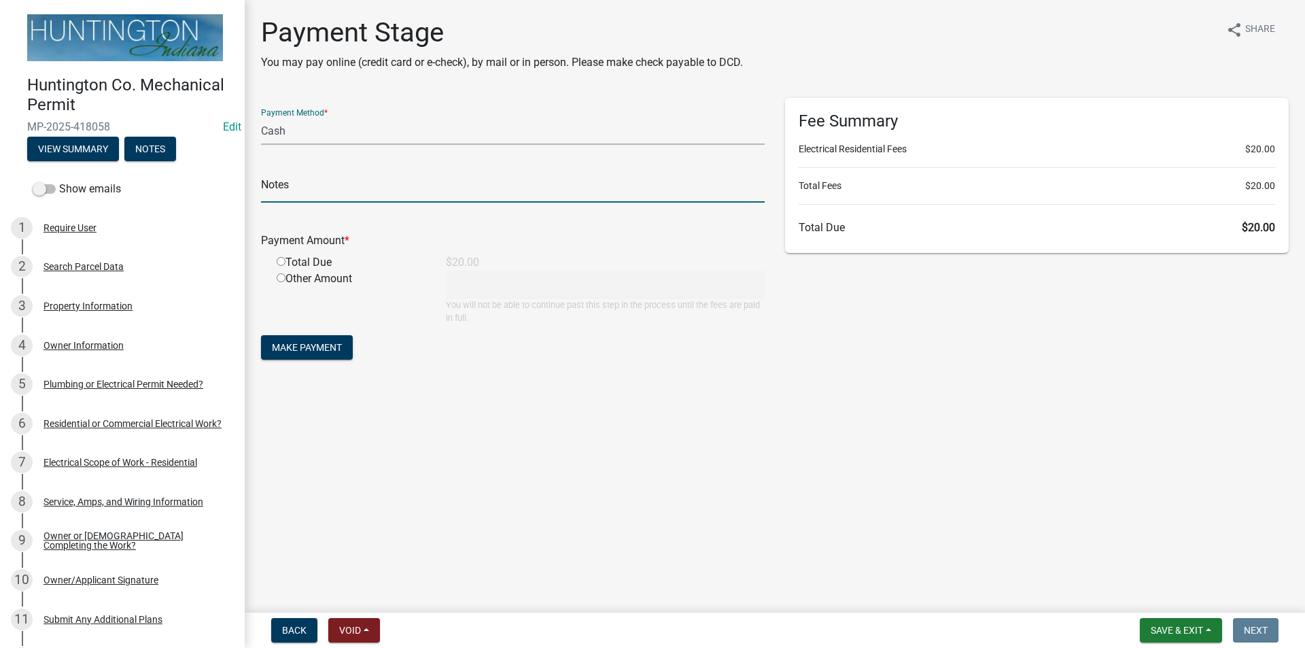
click at [306, 186] on input "text" at bounding box center [513, 189] width 504 height 28
type input "36738"
click at [280, 258] on input "radio" at bounding box center [281, 261] width 9 height 9
radio input "true"
type input "20"
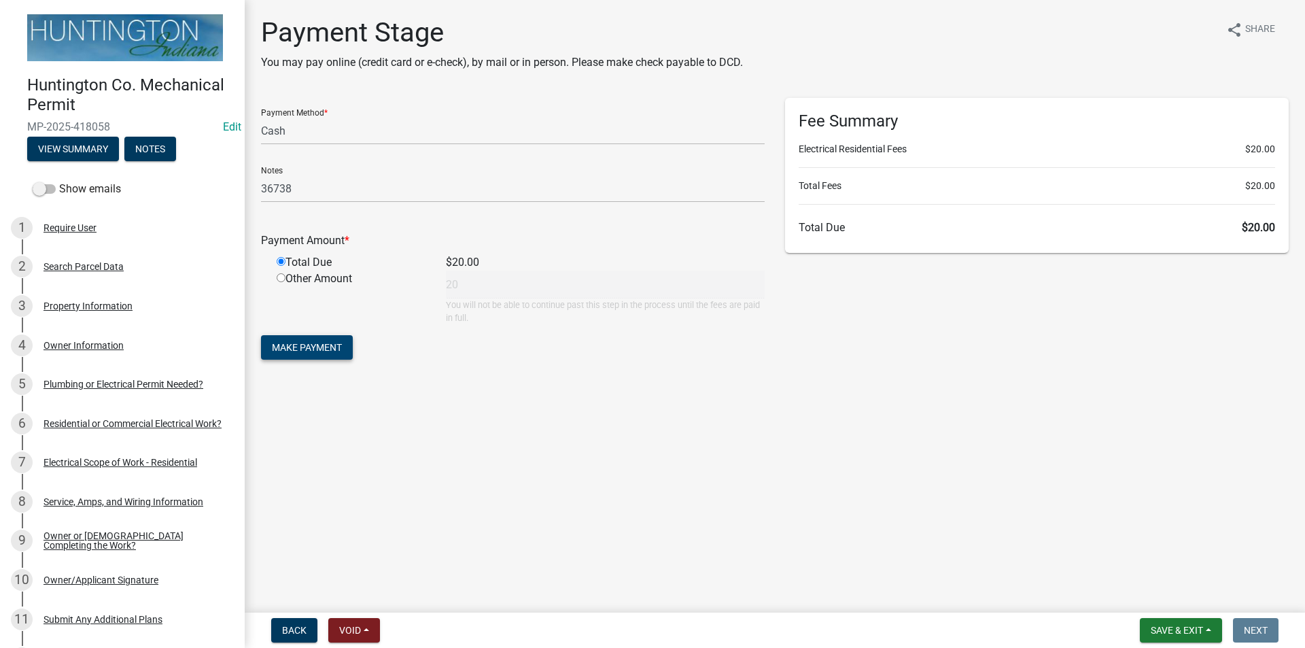
click at [310, 345] on span "Make Payment" at bounding box center [307, 347] width 70 height 11
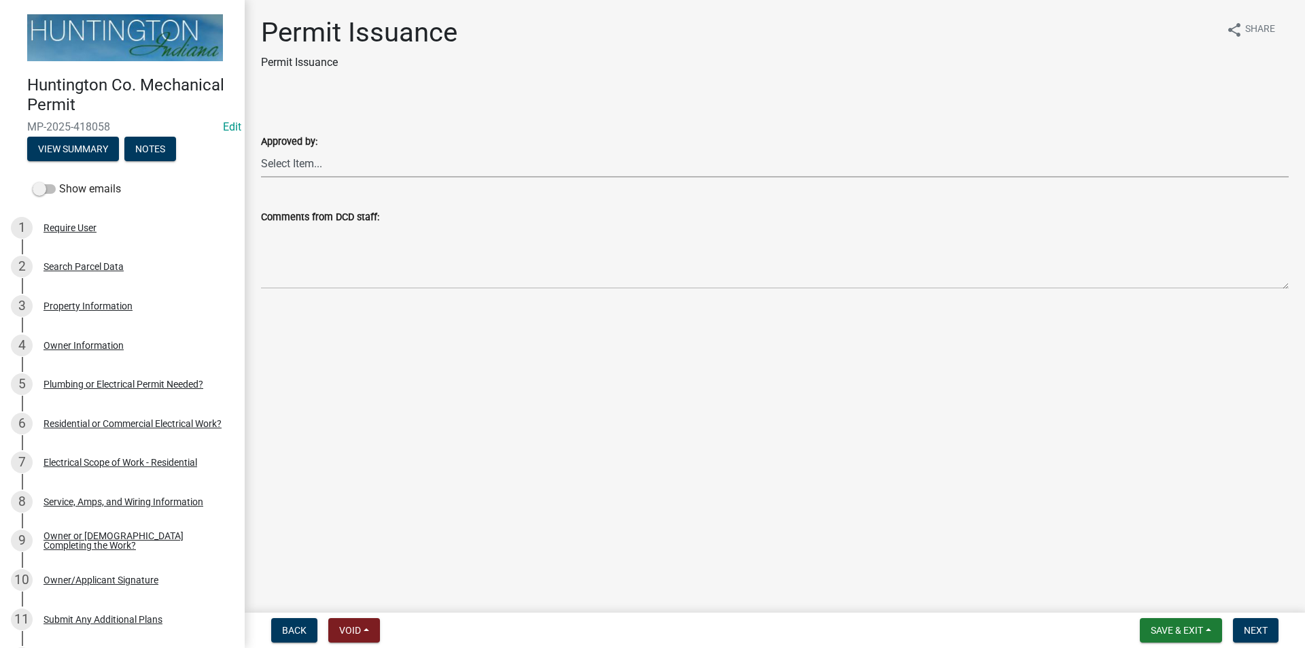
drag, startPoint x: 283, startPoint y: 164, endPoint x: 284, endPoint y: 177, distance: 12.3
click at [283, 164] on select "Select Item... [PERSON_NAME] [PERSON_NAME] [PERSON_NAME] [PERSON_NAME]" at bounding box center [775, 164] width 1028 height 28
click at [261, 150] on select "Select Item... [PERSON_NAME] [PERSON_NAME] [PERSON_NAME] [PERSON_NAME]" at bounding box center [775, 164] width 1028 height 28
select select "0ac14b4a-58a8-44ed-8576-6ffdb9d3932f"
click at [1252, 623] on button "Next" at bounding box center [1256, 630] width 46 height 24
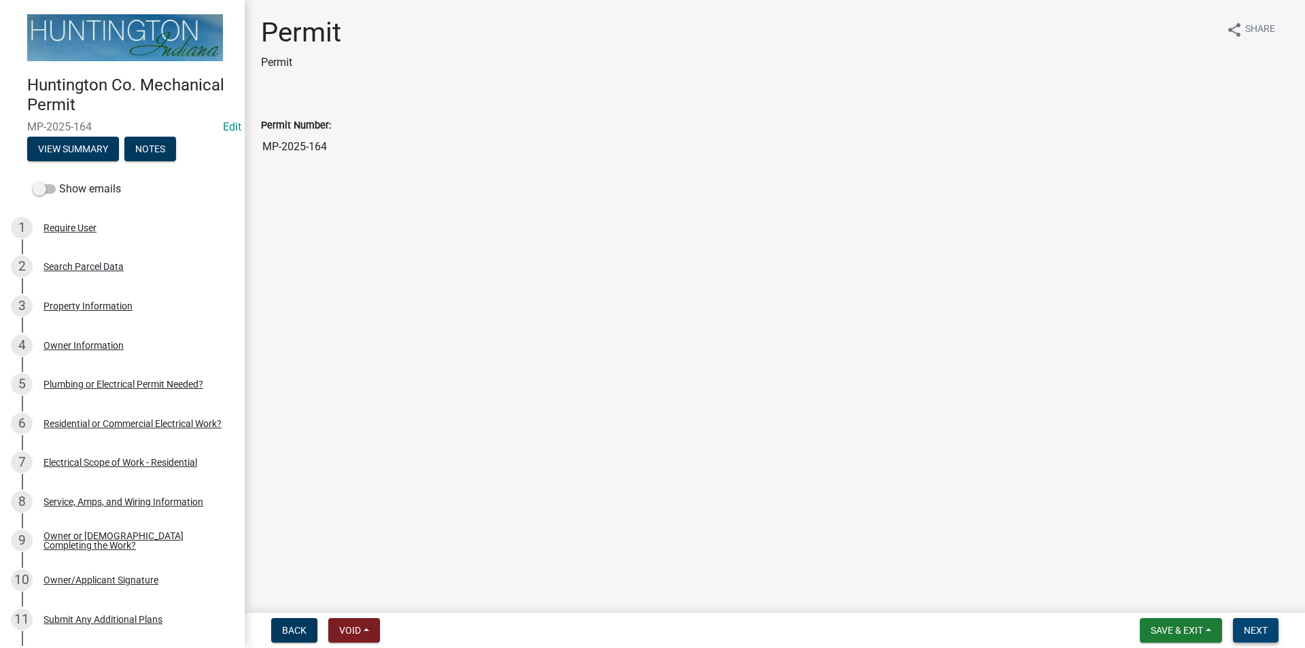
click at [1257, 621] on button "Next" at bounding box center [1256, 630] width 46 height 24
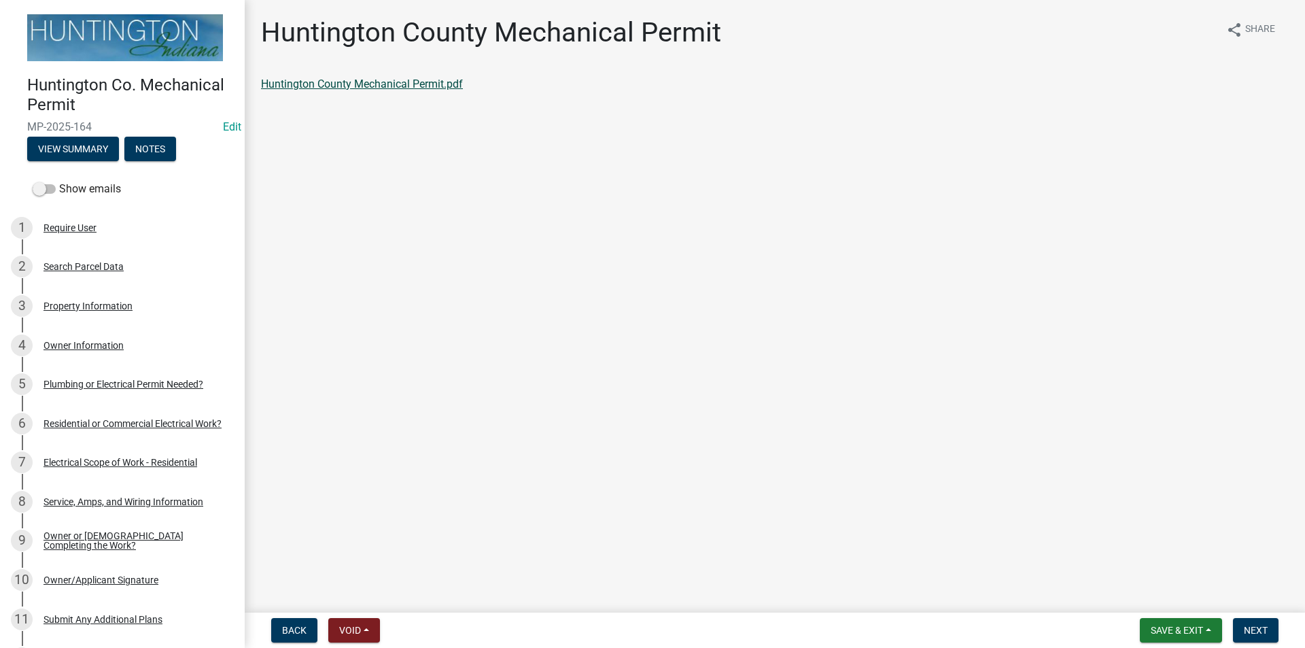
click at [404, 82] on link "Huntington County Mechanical Permit.pdf" at bounding box center [362, 83] width 202 height 13
drag, startPoint x: 1255, startPoint y: 638, endPoint x: 1258, endPoint y: 613, distance: 24.6
click at [1256, 638] on button "Next" at bounding box center [1256, 630] width 46 height 24
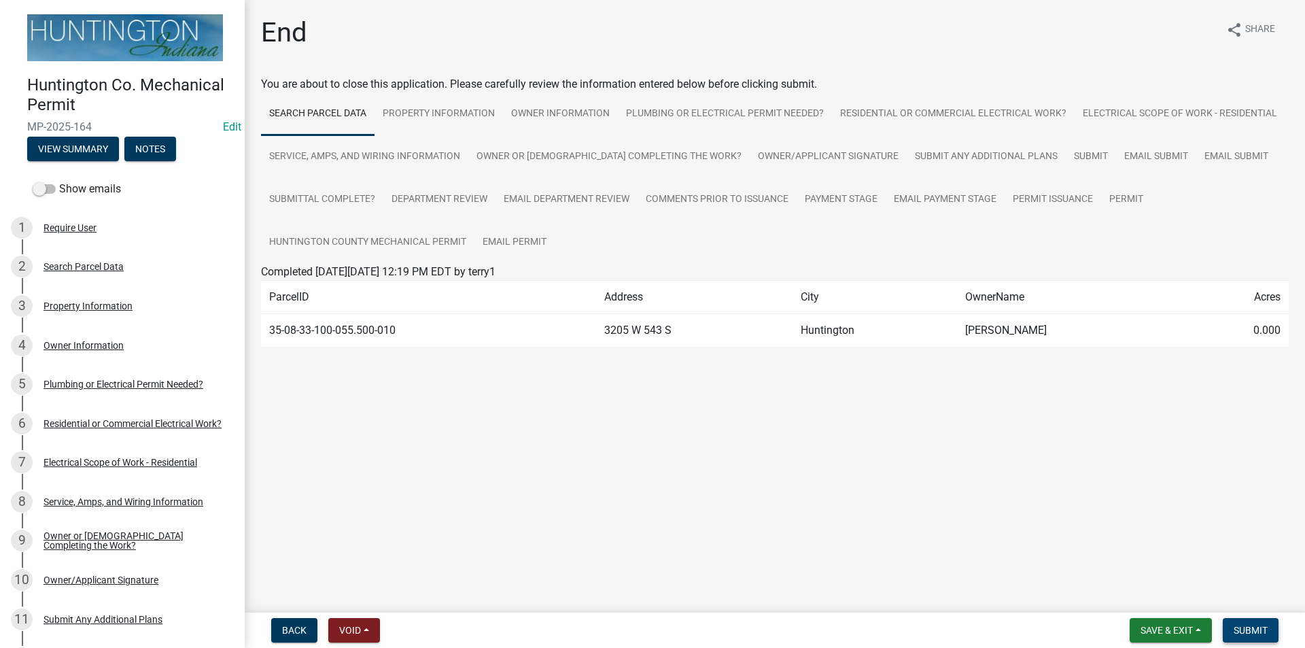
click at [1260, 632] on span "Submit" at bounding box center [1251, 630] width 34 height 11
